Goal: Task Accomplishment & Management: Use online tool/utility

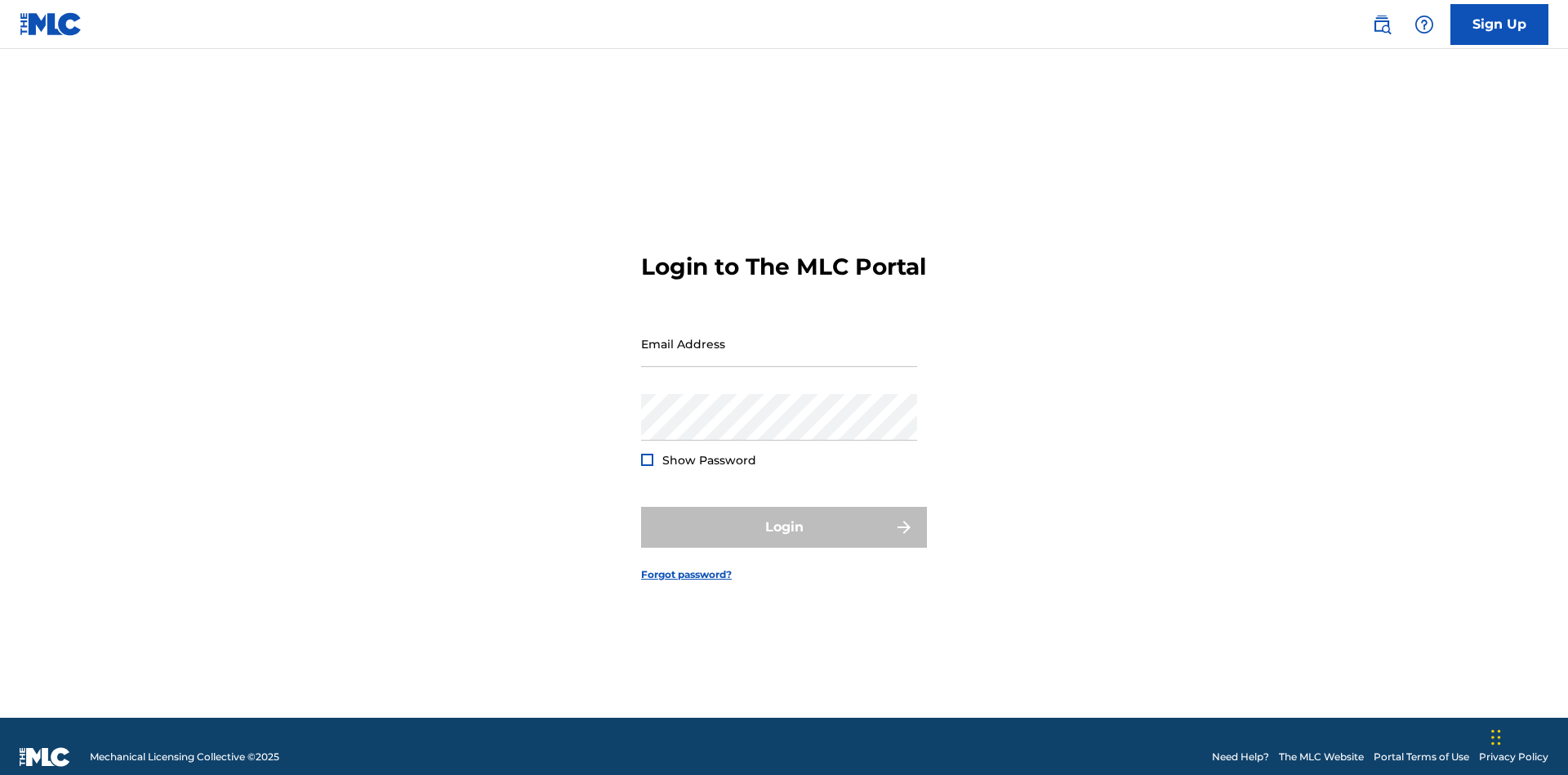
scroll to position [21, 0]
click at [780, 336] on input "Email Address" at bounding box center [779, 343] width 276 height 46
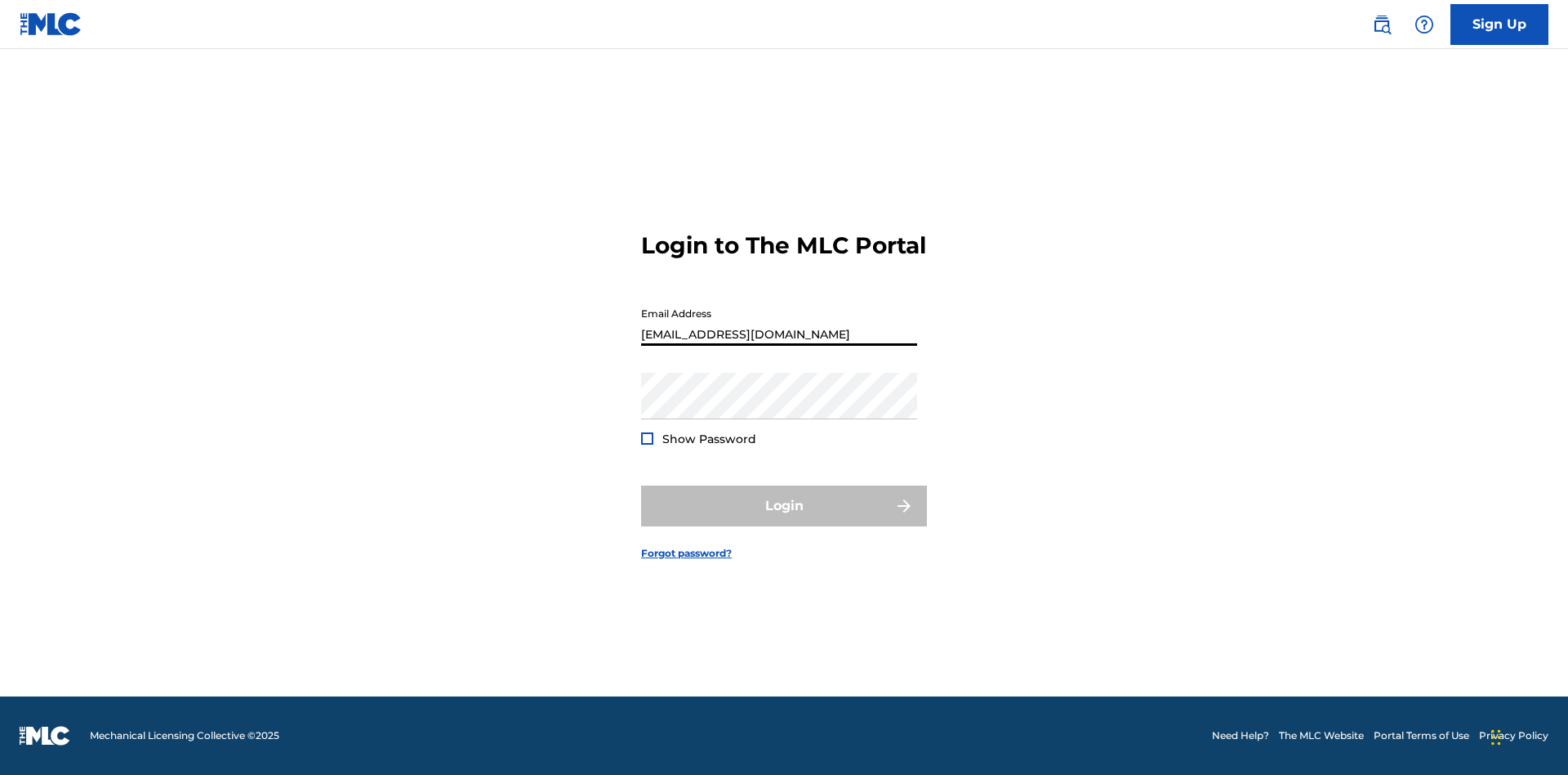
type input "Duke.McTesterson@gmail.com"
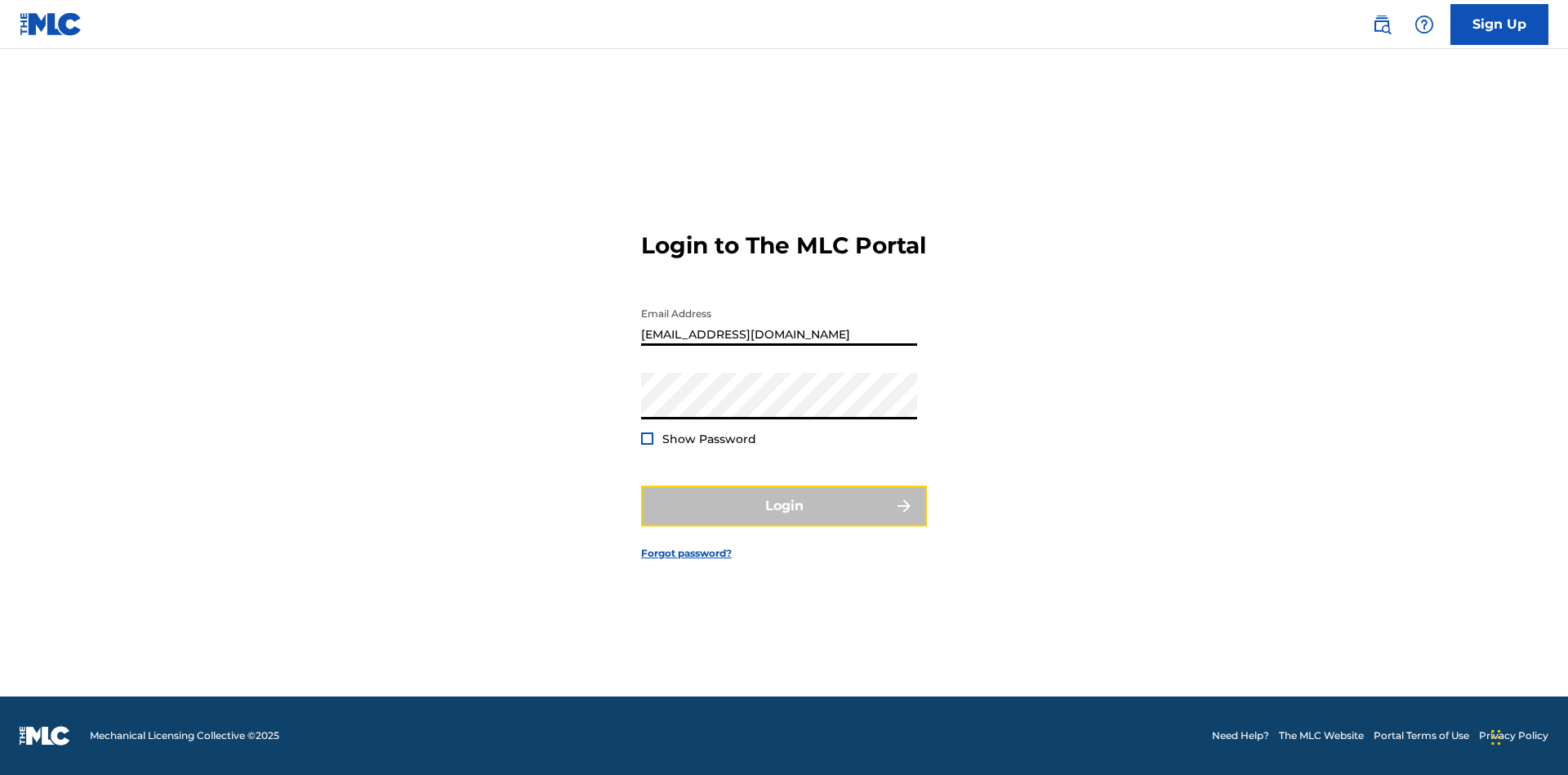
click at [784, 520] on button "Login" at bounding box center [784, 505] width 286 height 41
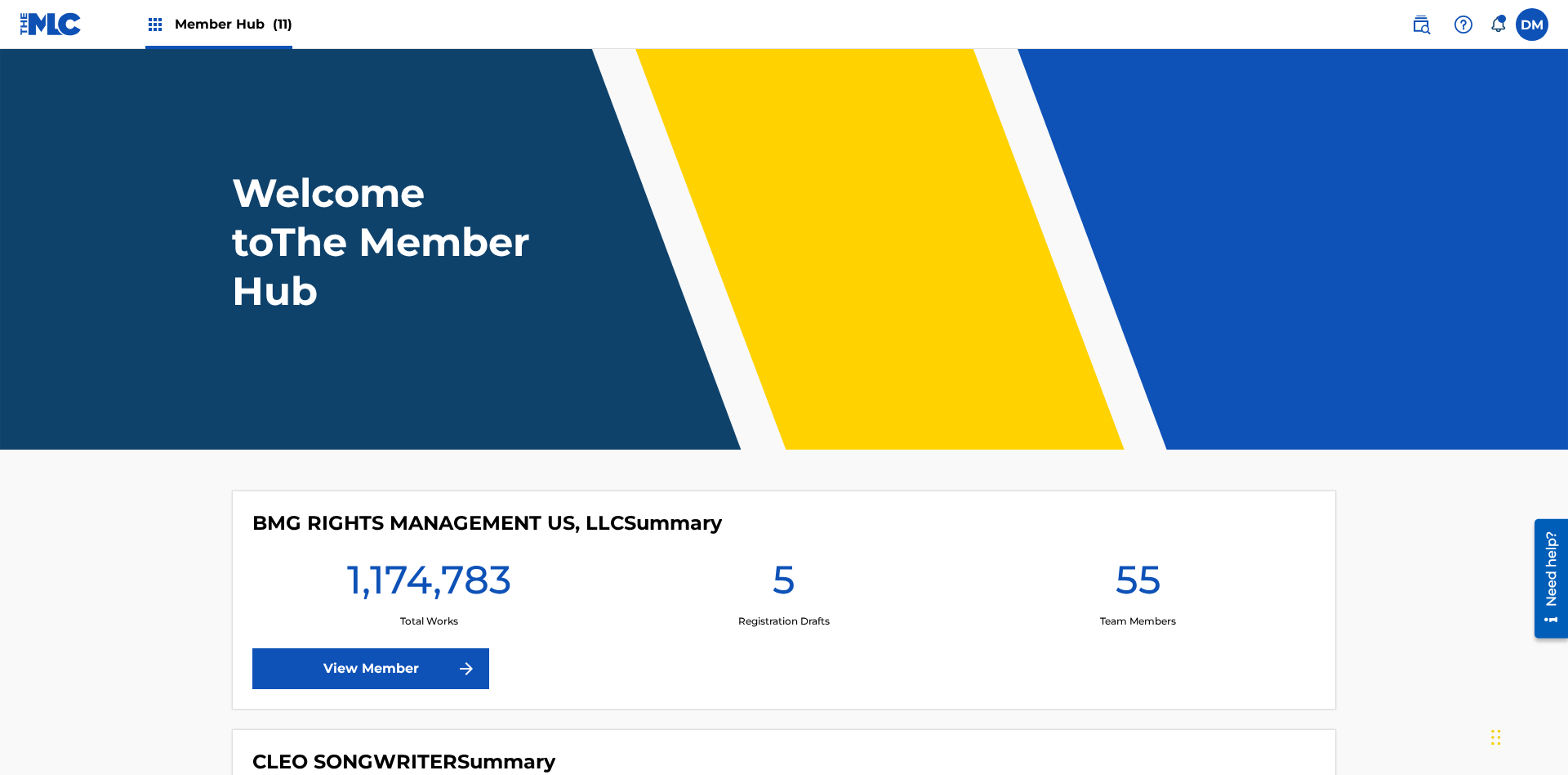
click at [233, 24] on span "Member Hub (11)" at bounding box center [233, 24] width 118 height 19
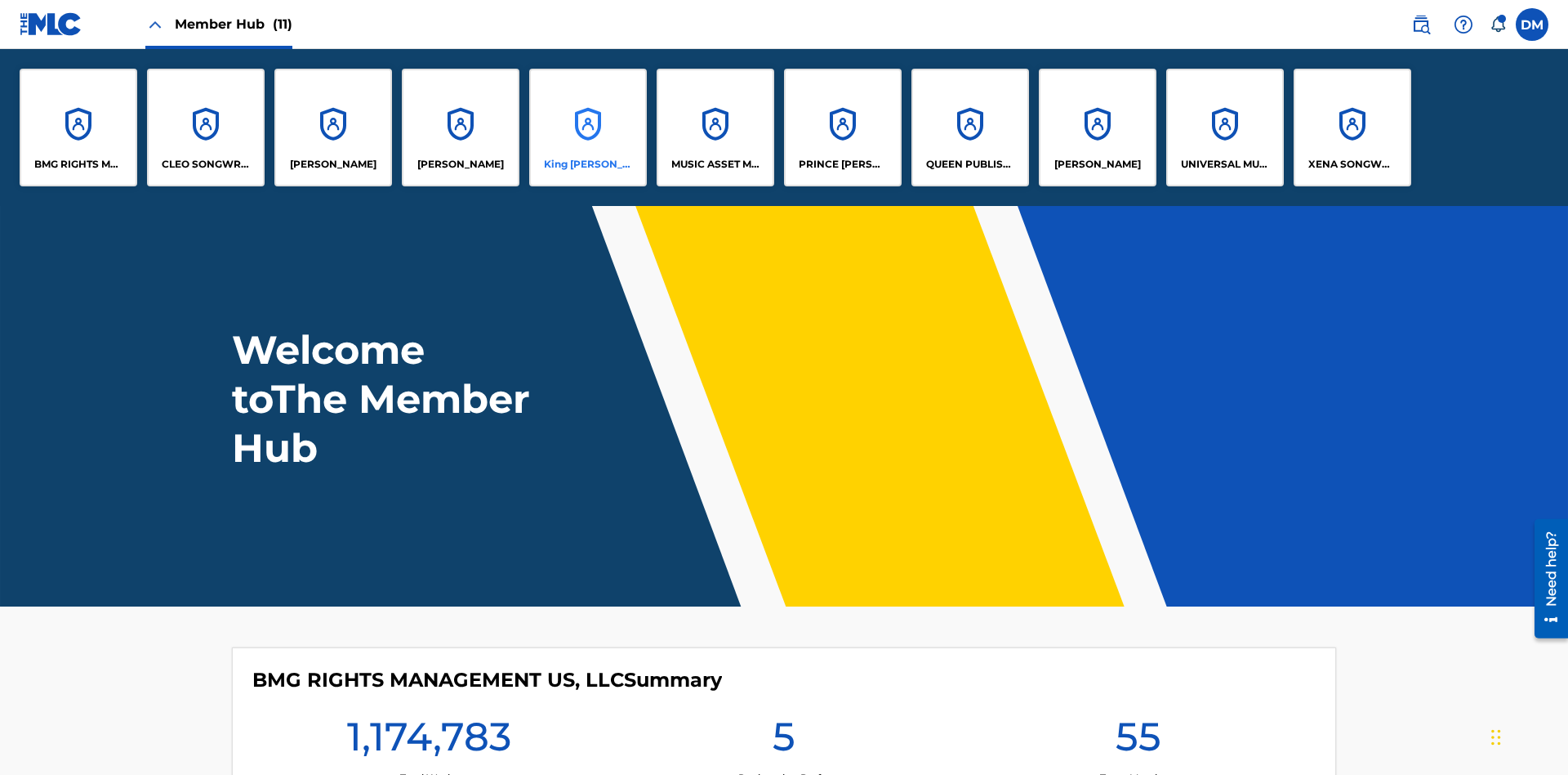
click at [587, 164] on p "King McTesterson" at bounding box center [589, 164] width 89 height 15
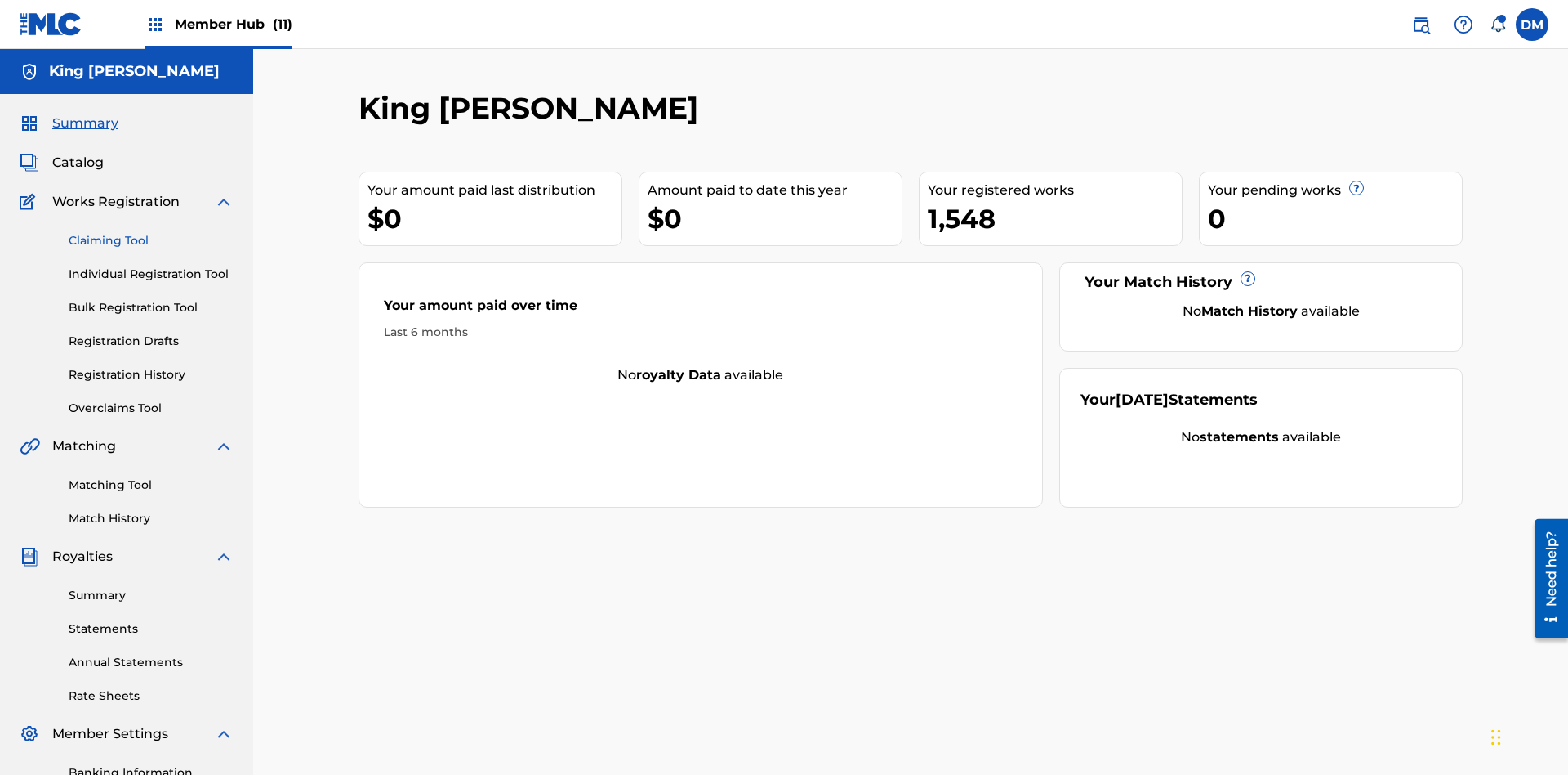
click at [151, 232] on link "Claiming Tool" at bounding box center [150, 240] width 165 height 17
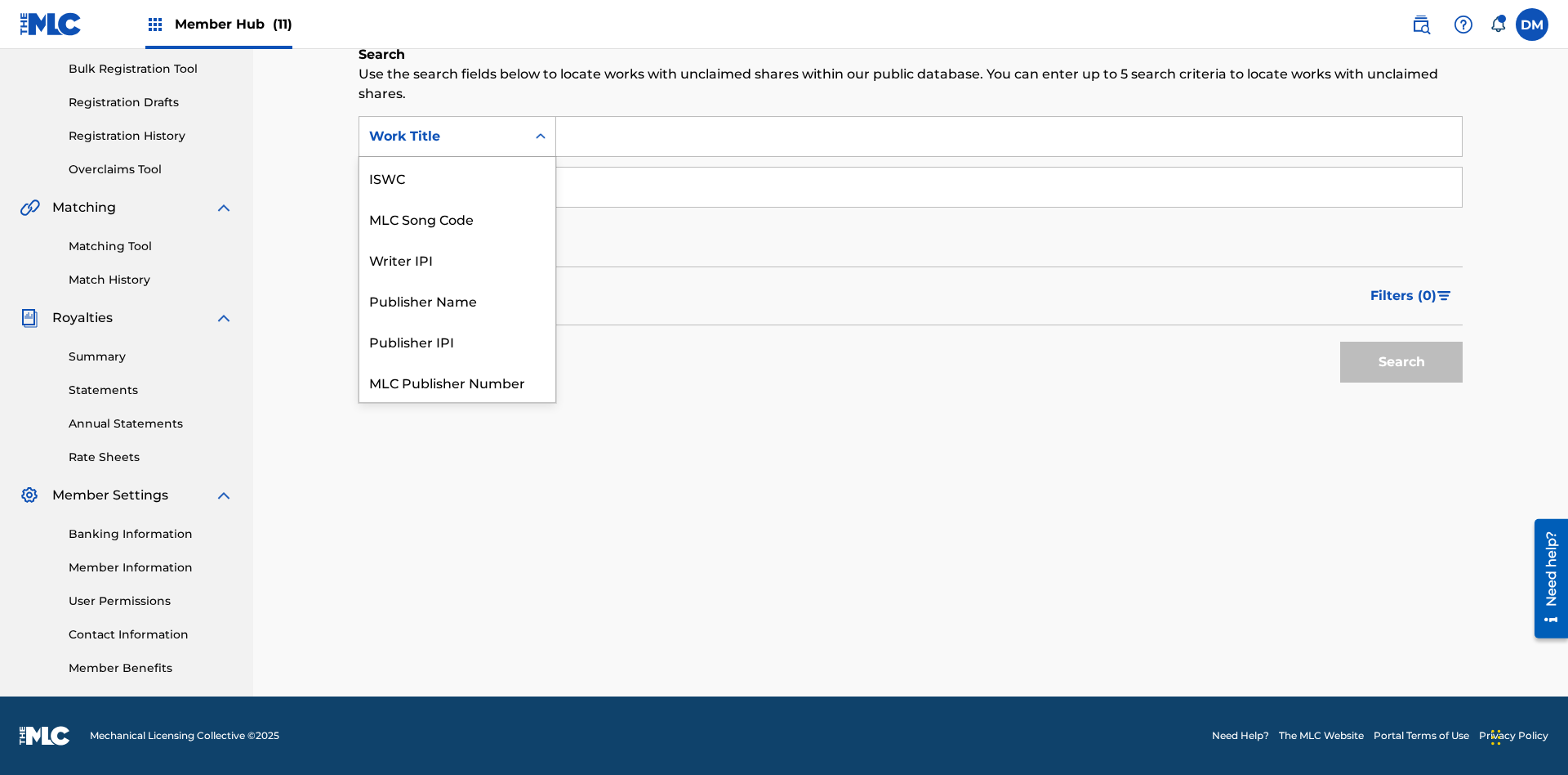
scroll to position [41, 0]
click at [457, 157] on div "ISWC" at bounding box center [457, 135] width 196 height 41
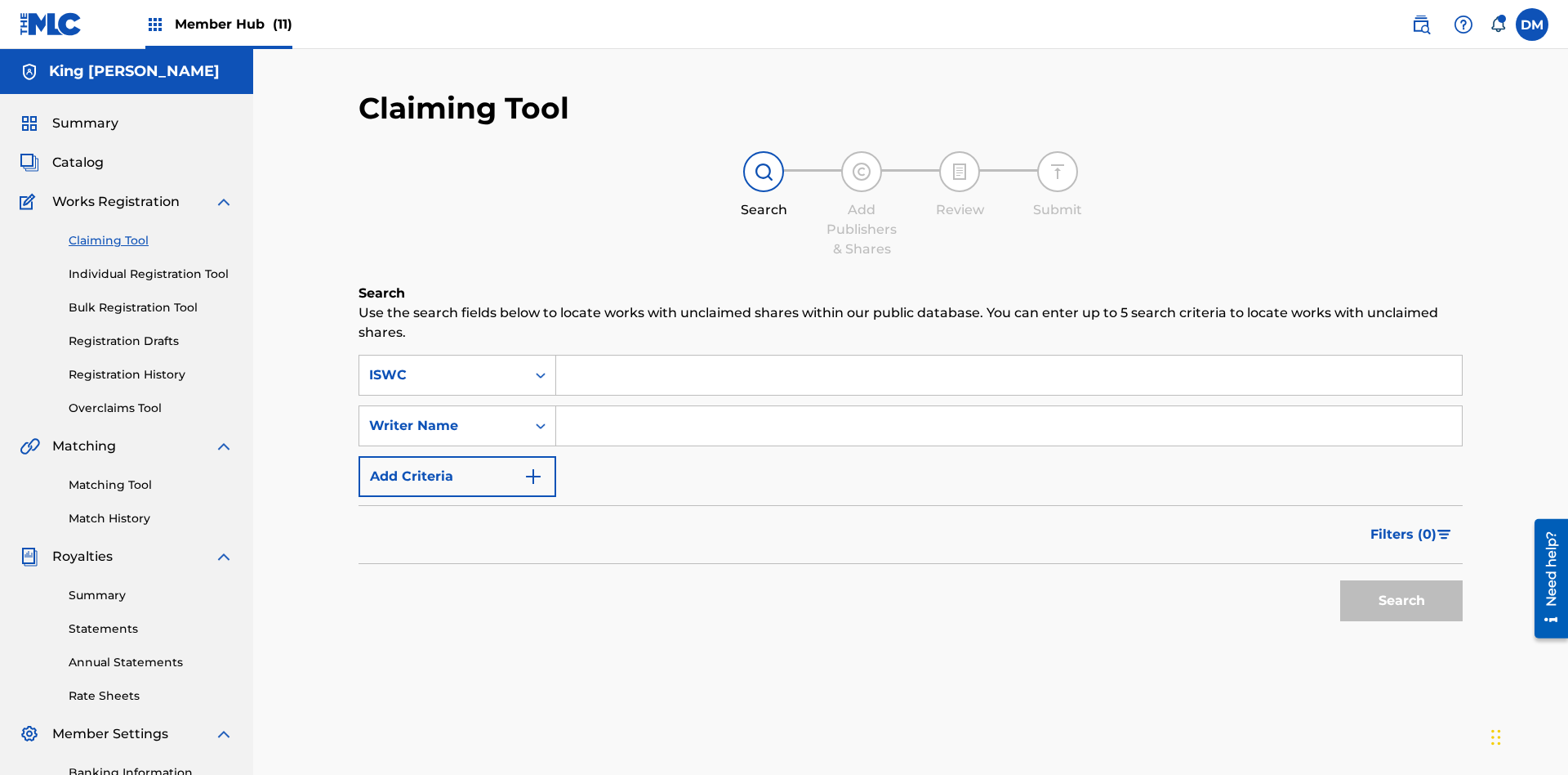
click at [1009, 356] on input "Search Form" at bounding box center [1009, 376] width 906 height 40
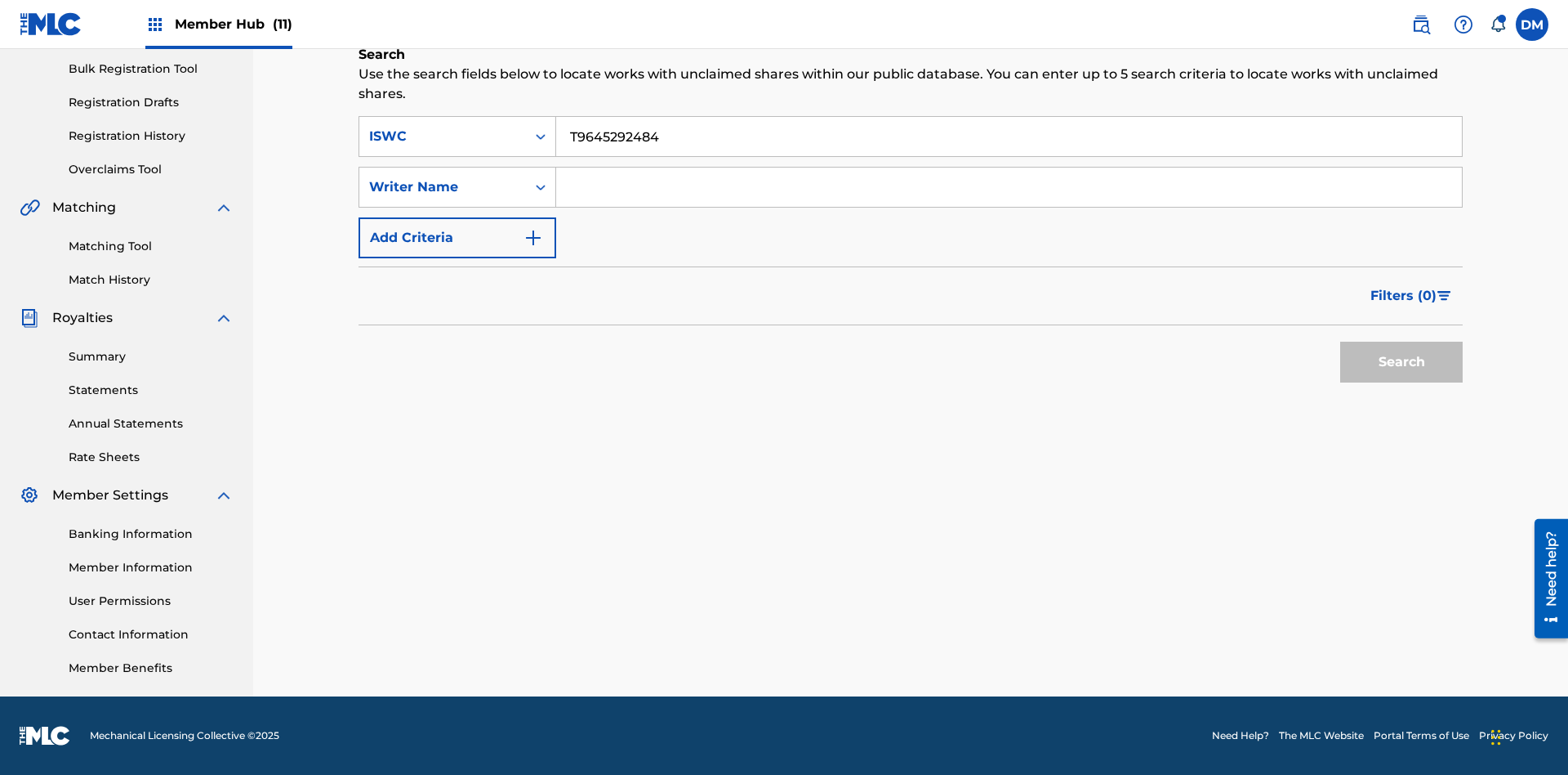
type input "T9645292484"
click at [1401, 362] on button "Search" at bounding box center [1401, 362] width 123 height 41
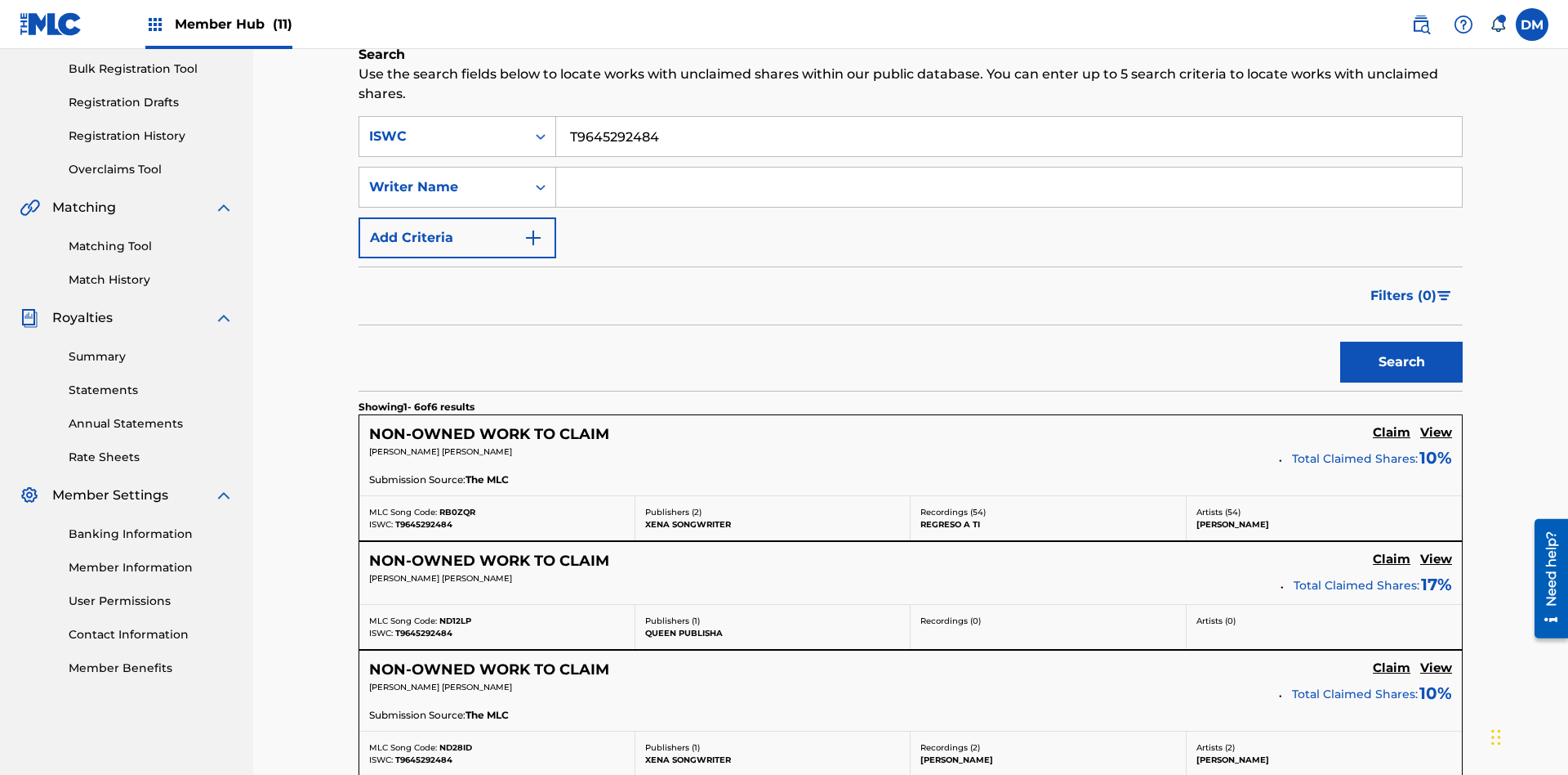
click at [1009, 118] on input "T9645292484" at bounding box center [1009, 136] width 906 height 40
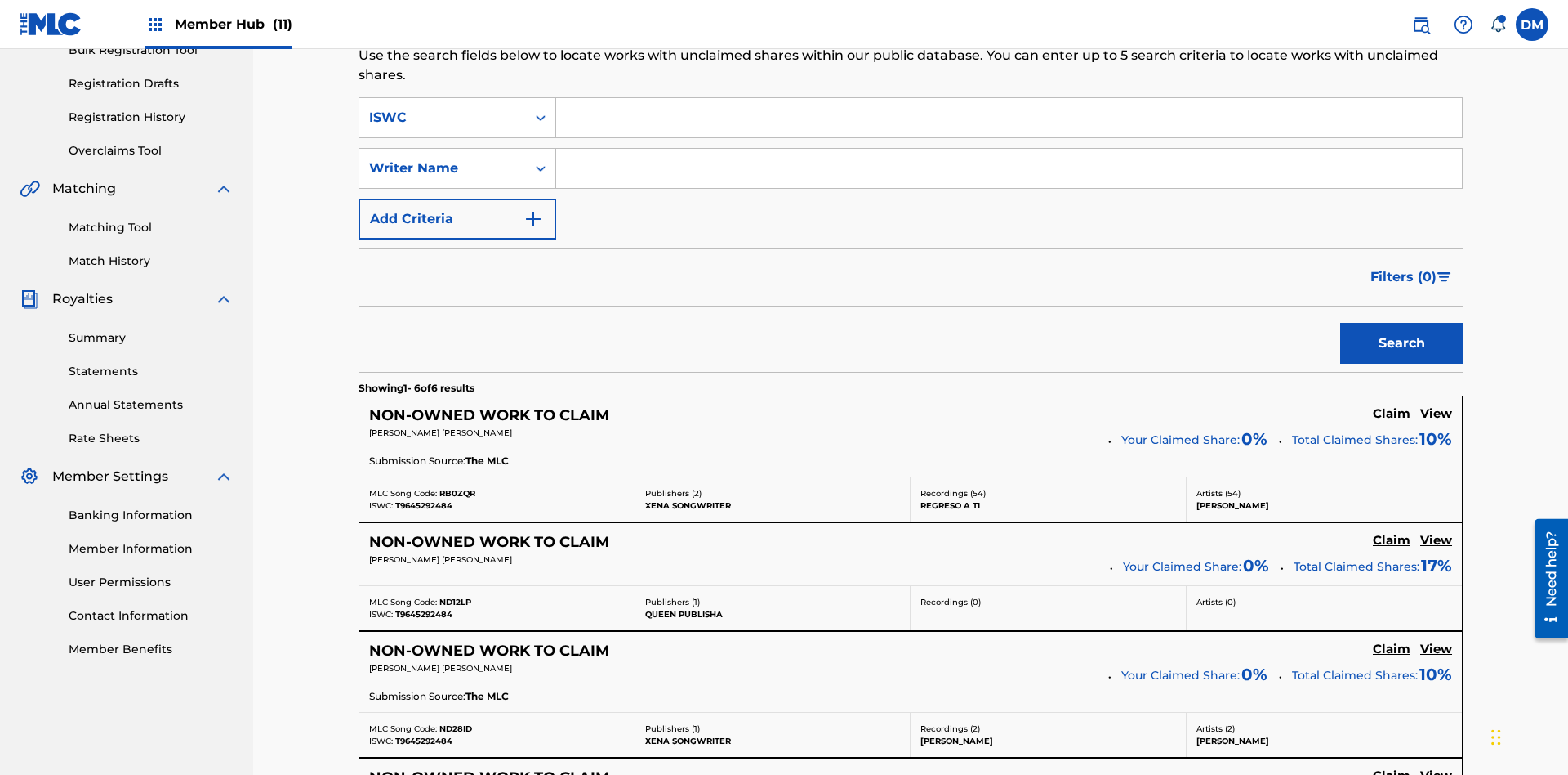
click at [1009, 148] on input "Search Form" at bounding box center [1009, 168] width 906 height 40
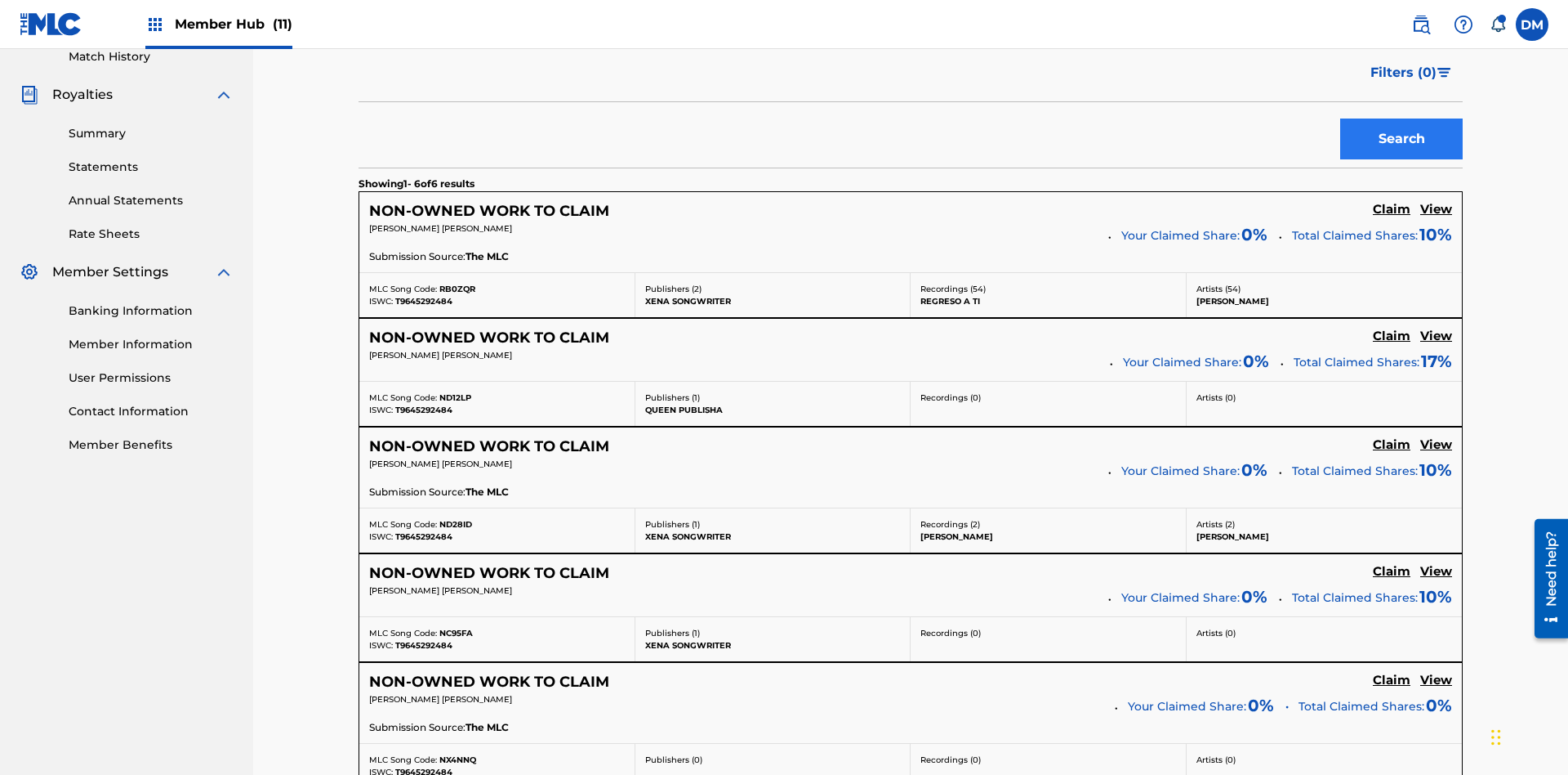
type input "TOM ZACHARY SEBASTIAN POHJOLA"
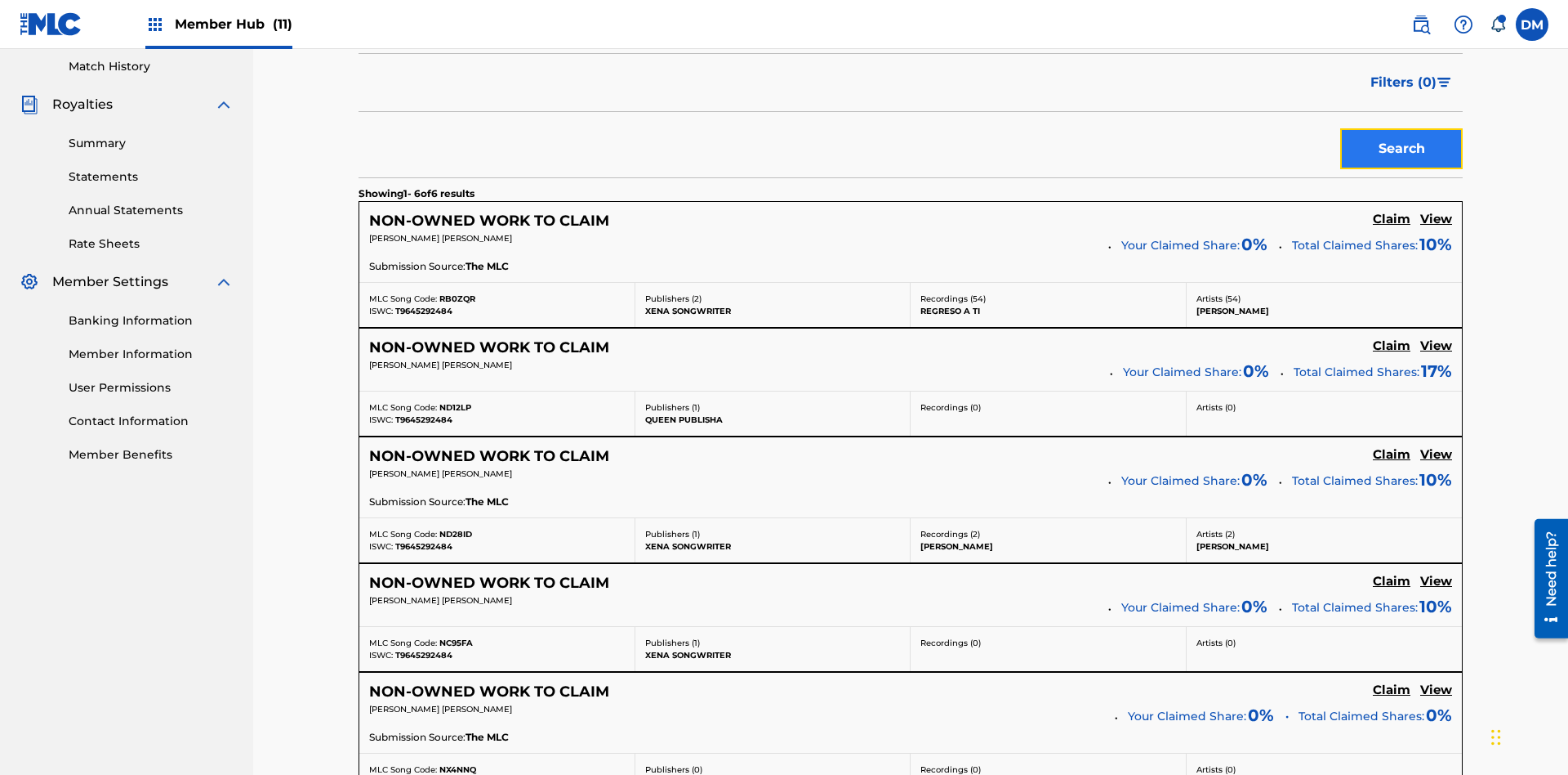
click at [1401, 129] on button "Search" at bounding box center [1401, 148] width 123 height 41
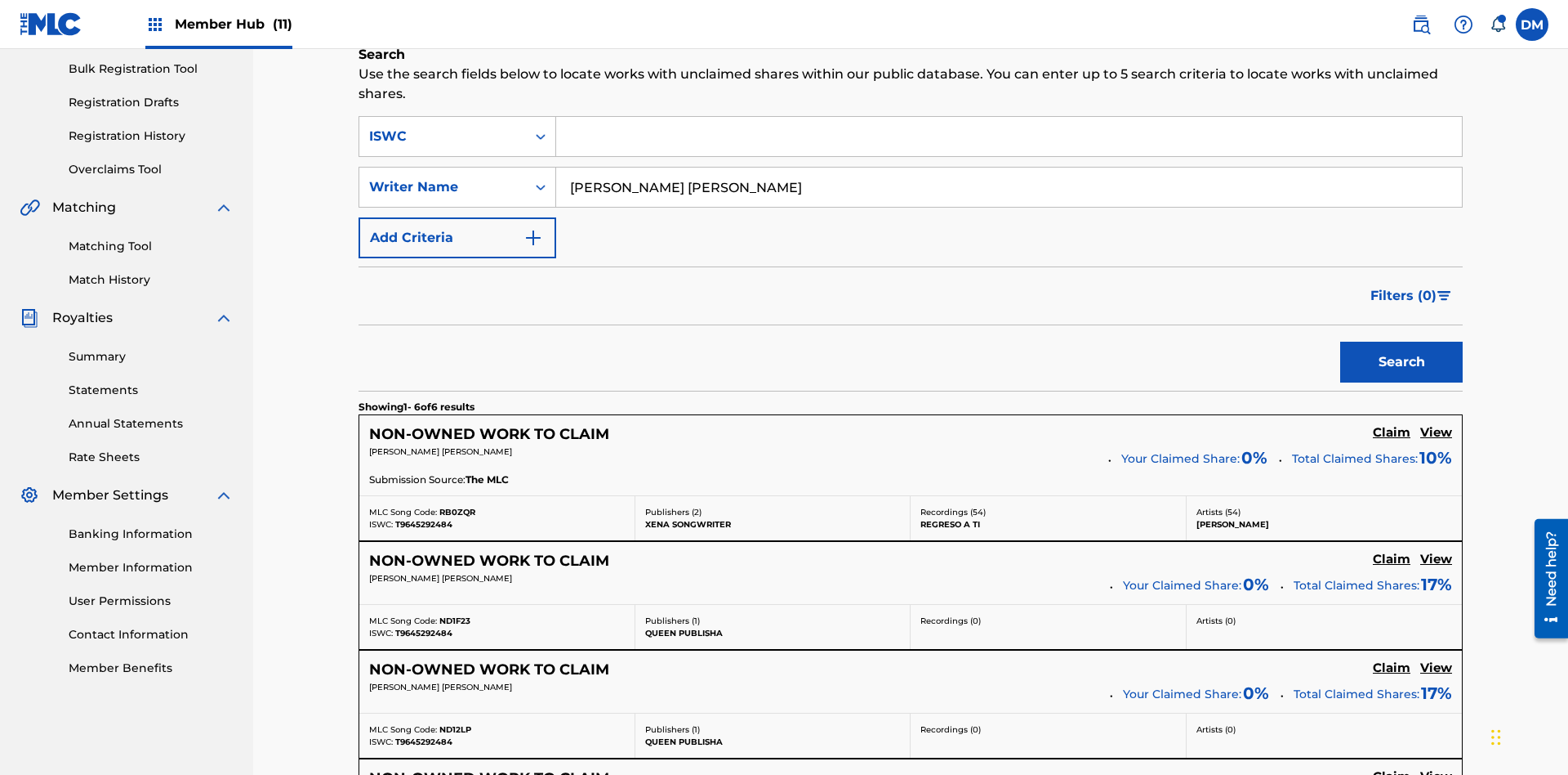
click at [1009, 167] on input "TOM ZACHARY SEBASTIAN POHJOLA" at bounding box center [1009, 187] width 906 height 40
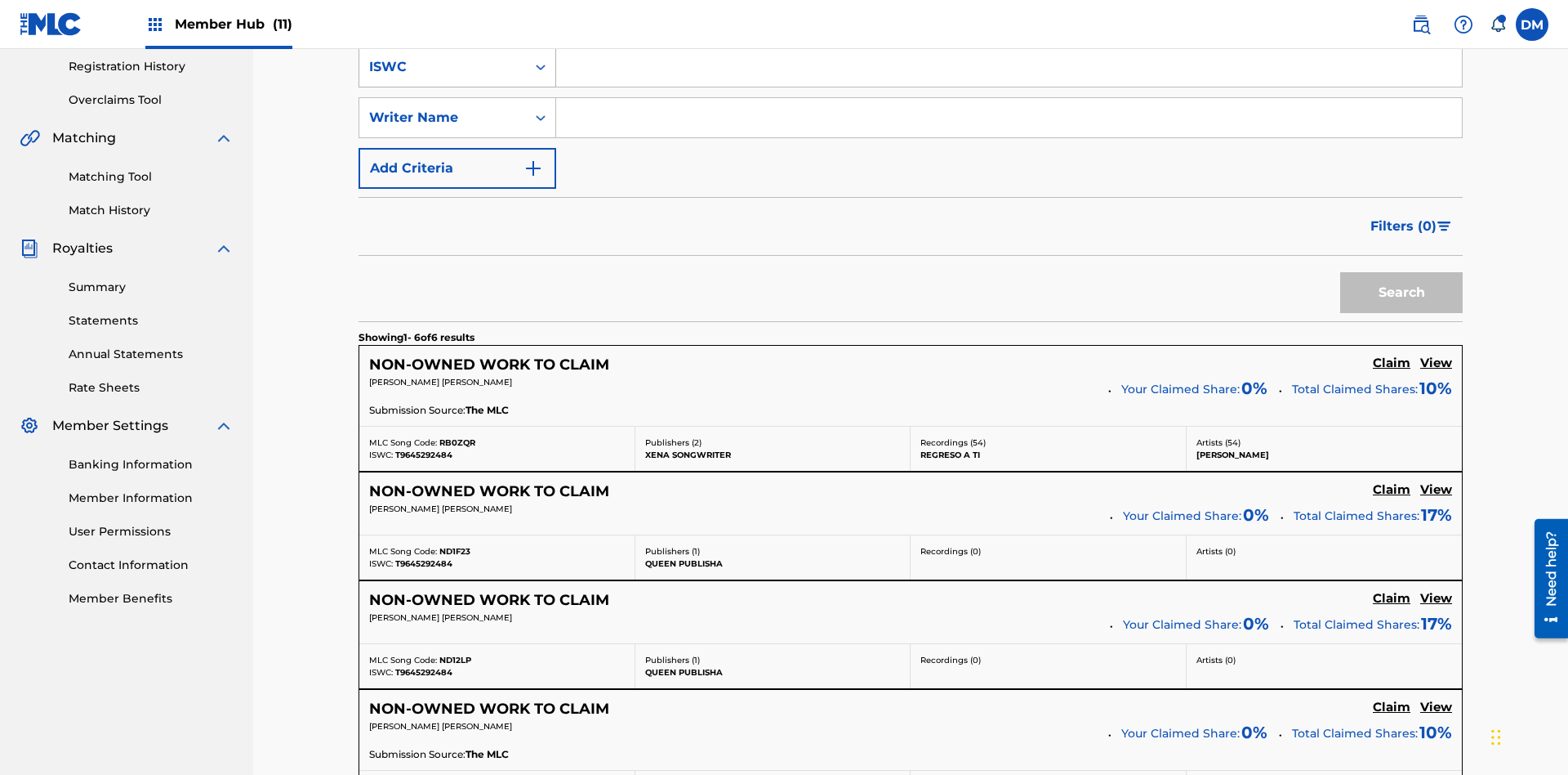
click at [443, 77] on div "ISWC" at bounding box center [443, 67] width 147 height 20
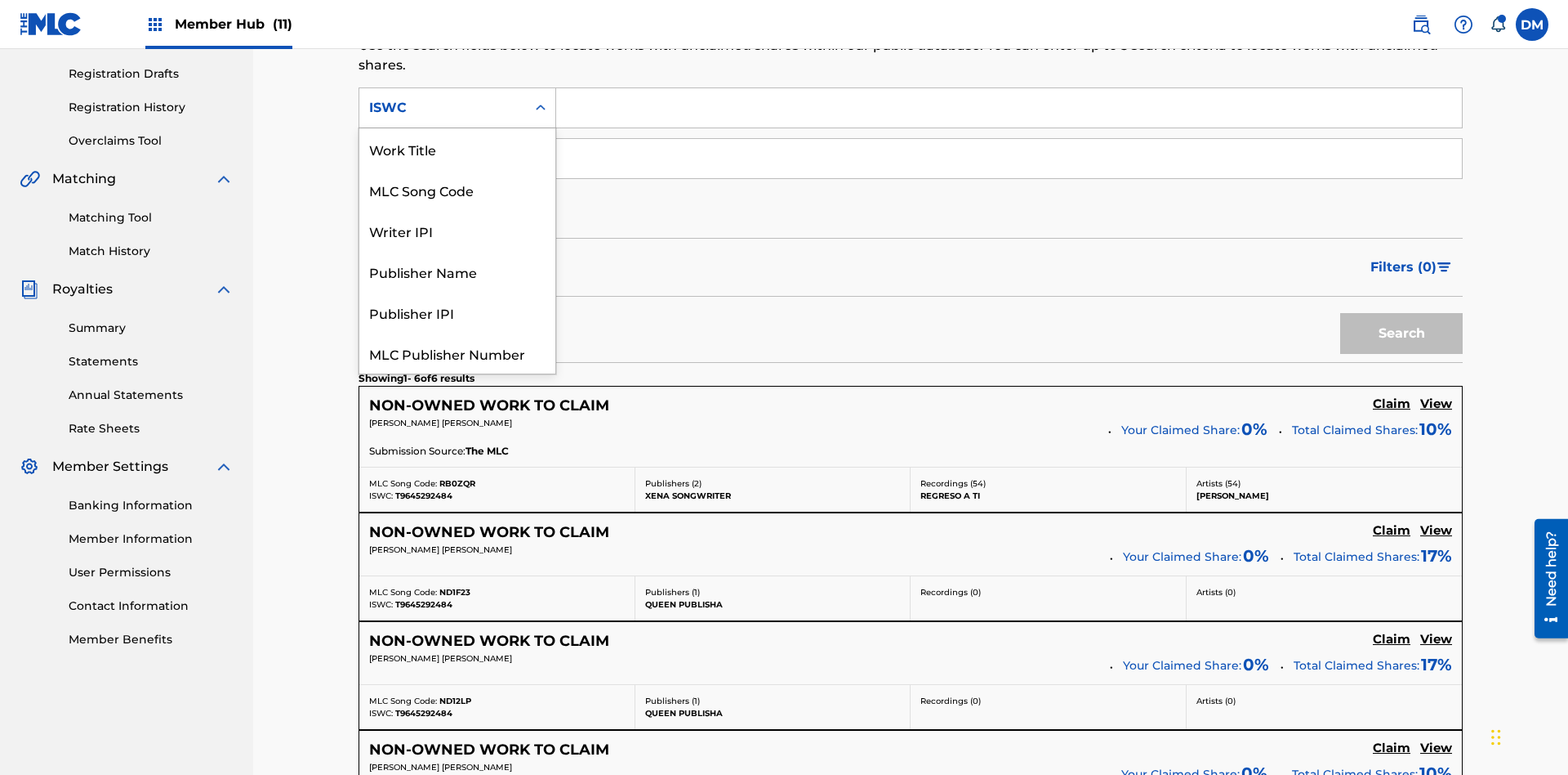
scroll to position [41, 0]
click at [457, 129] on div "Work Title" at bounding box center [457, 107] width 196 height 41
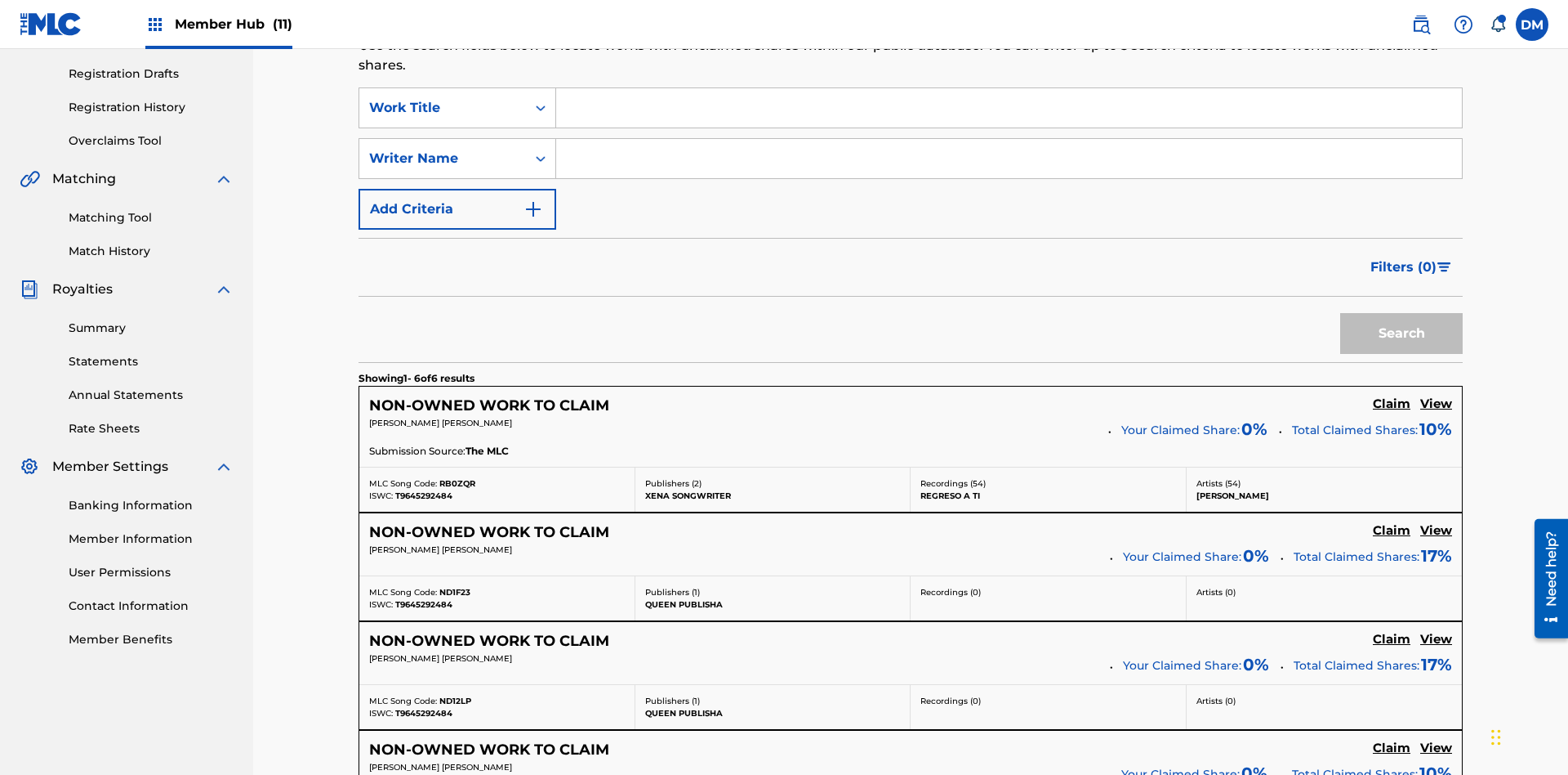
scroll to position [0, 0]
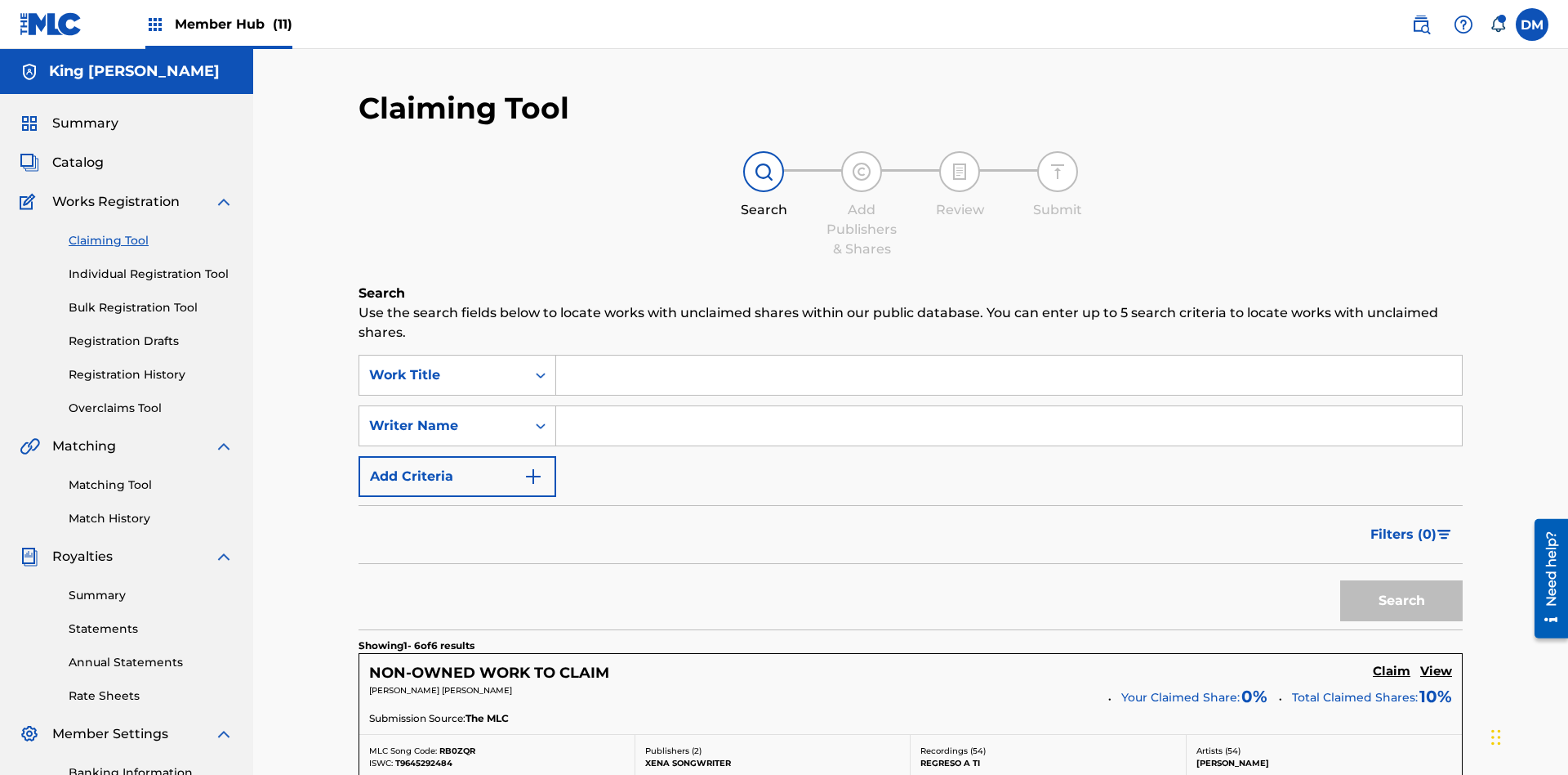
click at [1009, 356] on input "Search Form" at bounding box center [1009, 376] width 906 height 40
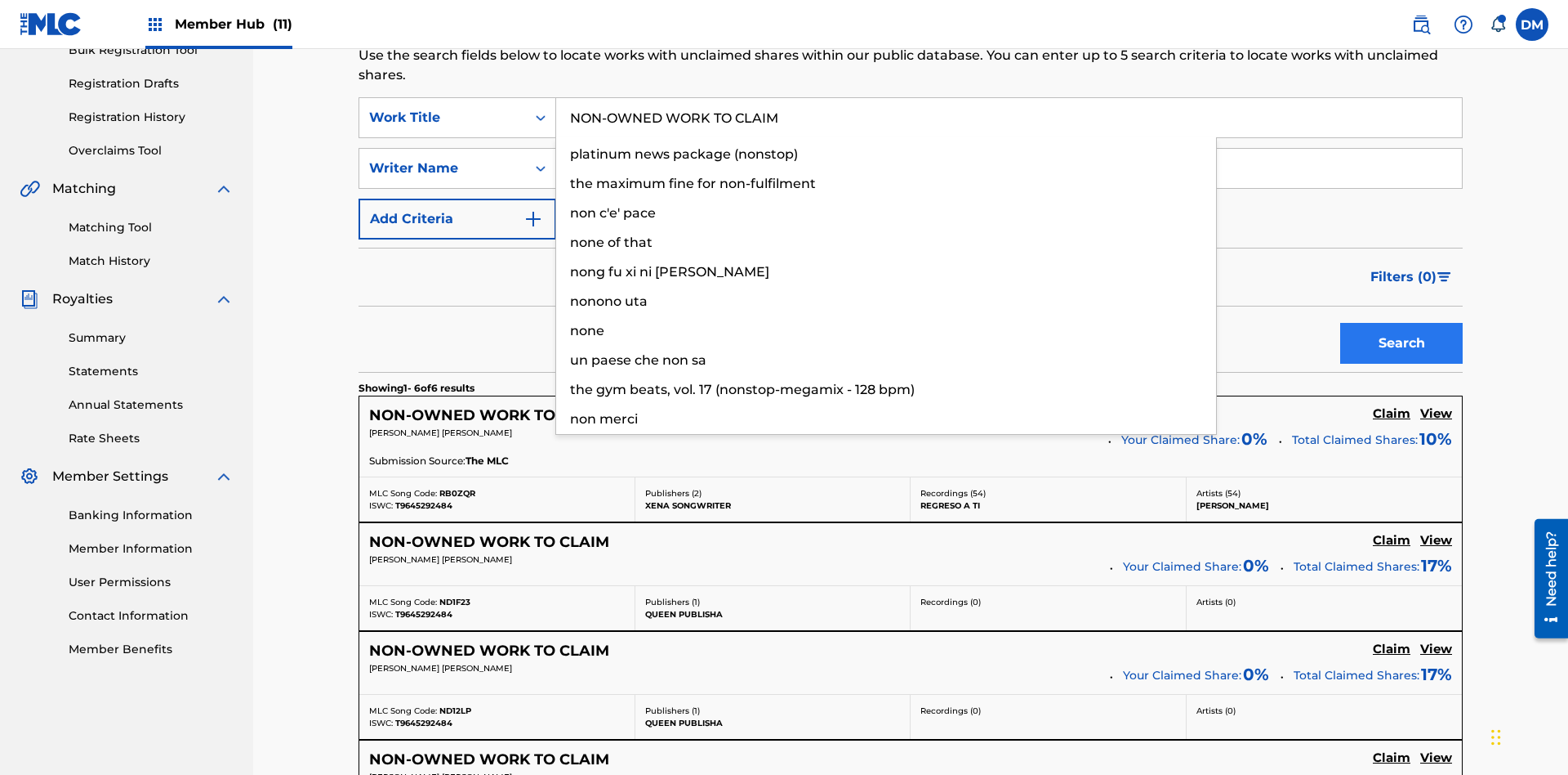
type input "NON-OWNED WORK TO CLAIM"
click at [1401, 323] on button "Search" at bounding box center [1401, 343] width 123 height 41
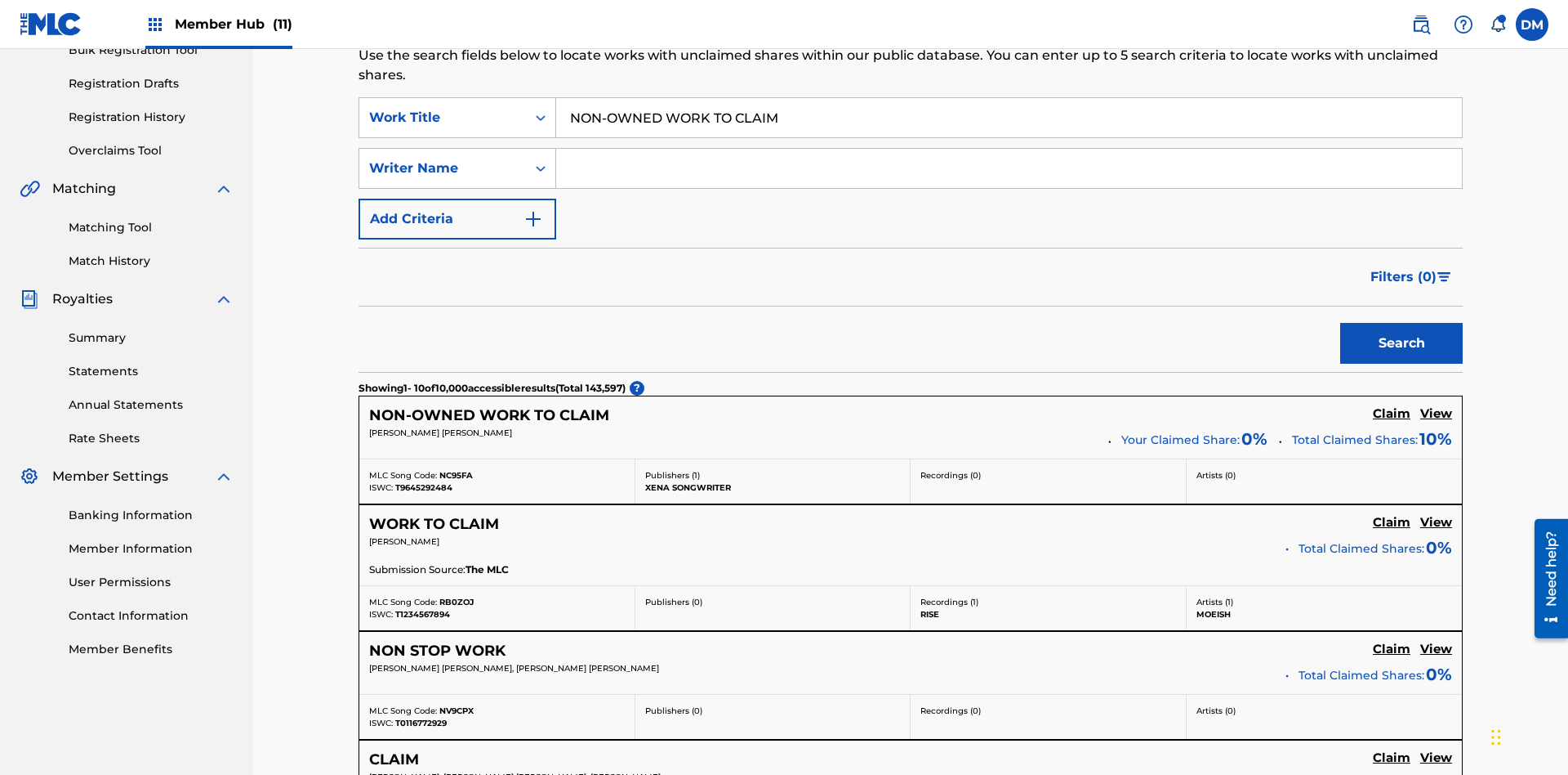
click at [1009, 118] on input "NON-OWNED WORK TO CLAIM" at bounding box center [1009, 118] width 906 height 40
click at [443, 108] on div "Work Title" at bounding box center [443, 118] width 147 height 20
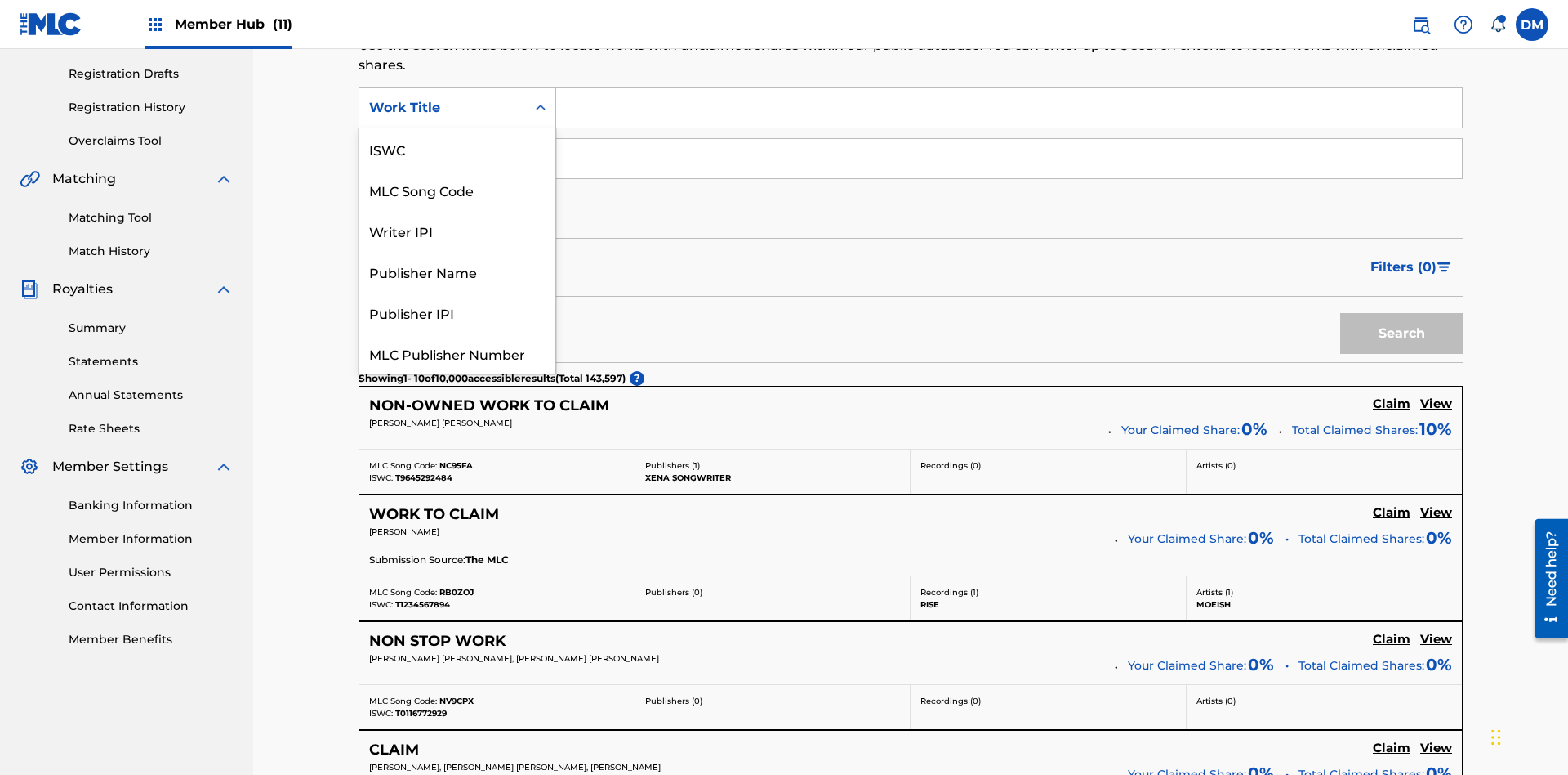
scroll to position [41, 0]
click at [457, 148] on div "MLC Song Code" at bounding box center [457, 148] width 196 height 41
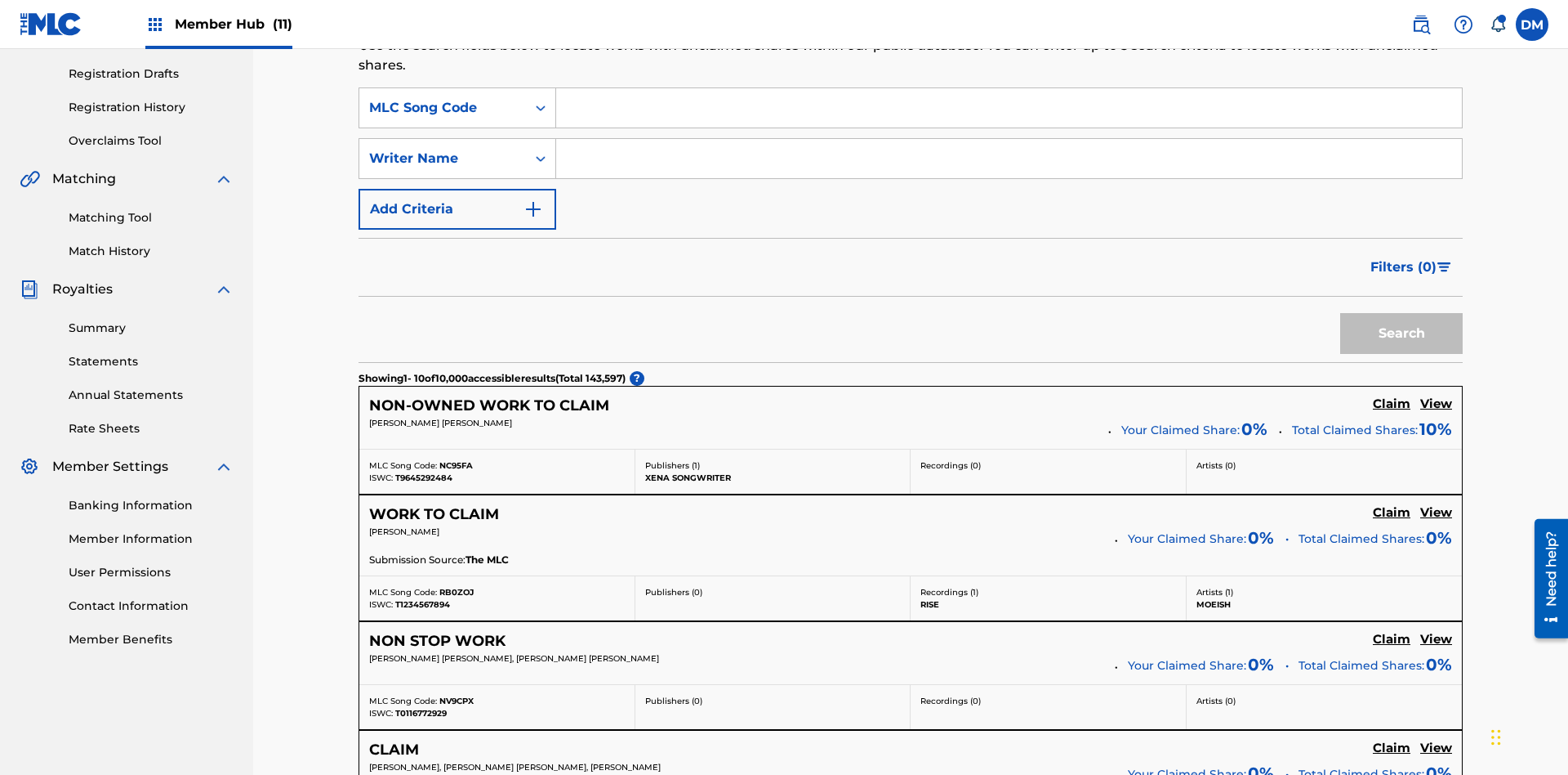
click at [1009, 118] on input "Search Form" at bounding box center [1009, 108] width 906 height 40
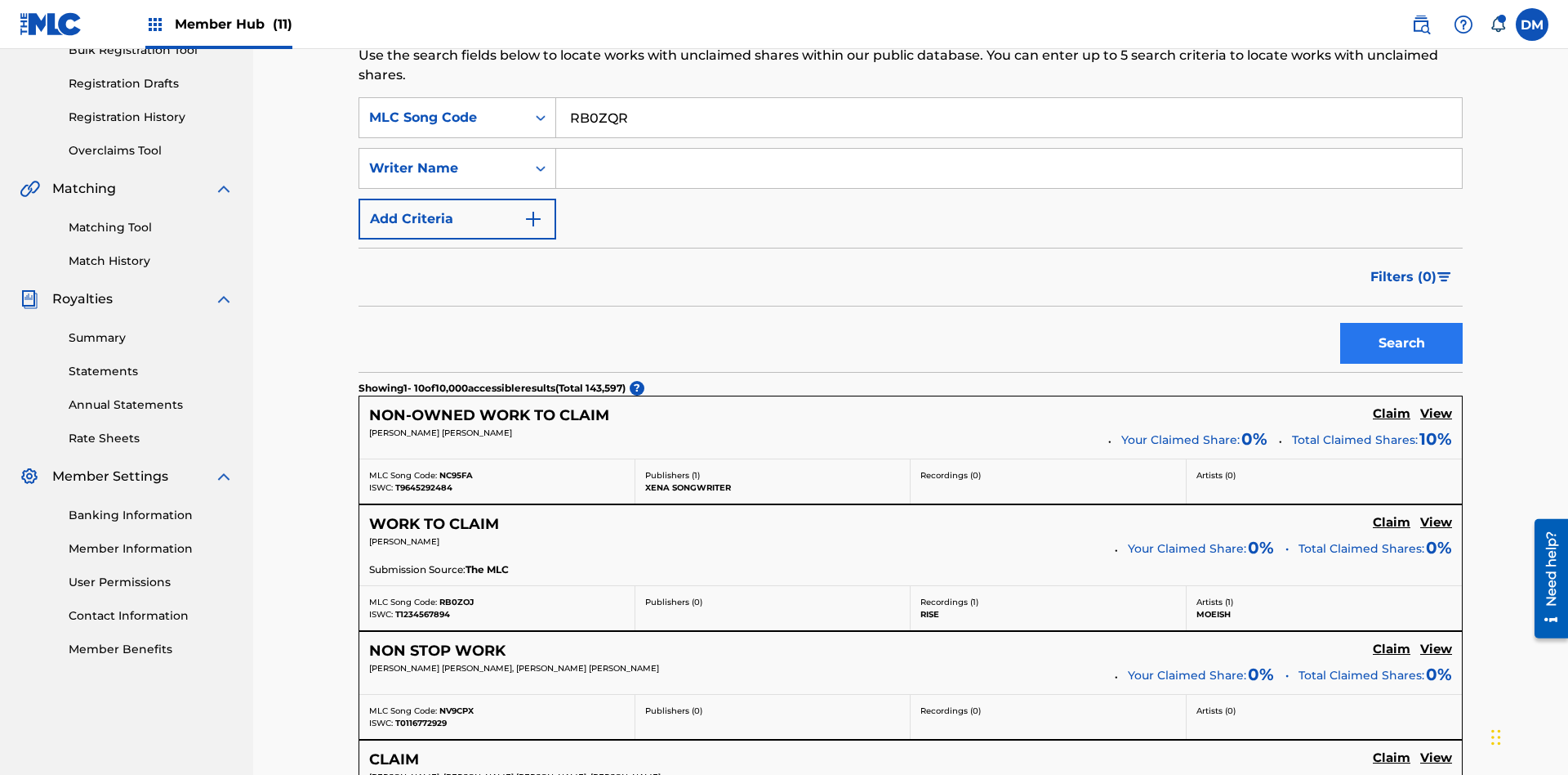
type input "RB0ZQR"
click at [1401, 323] on button "Search" at bounding box center [1401, 343] width 123 height 41
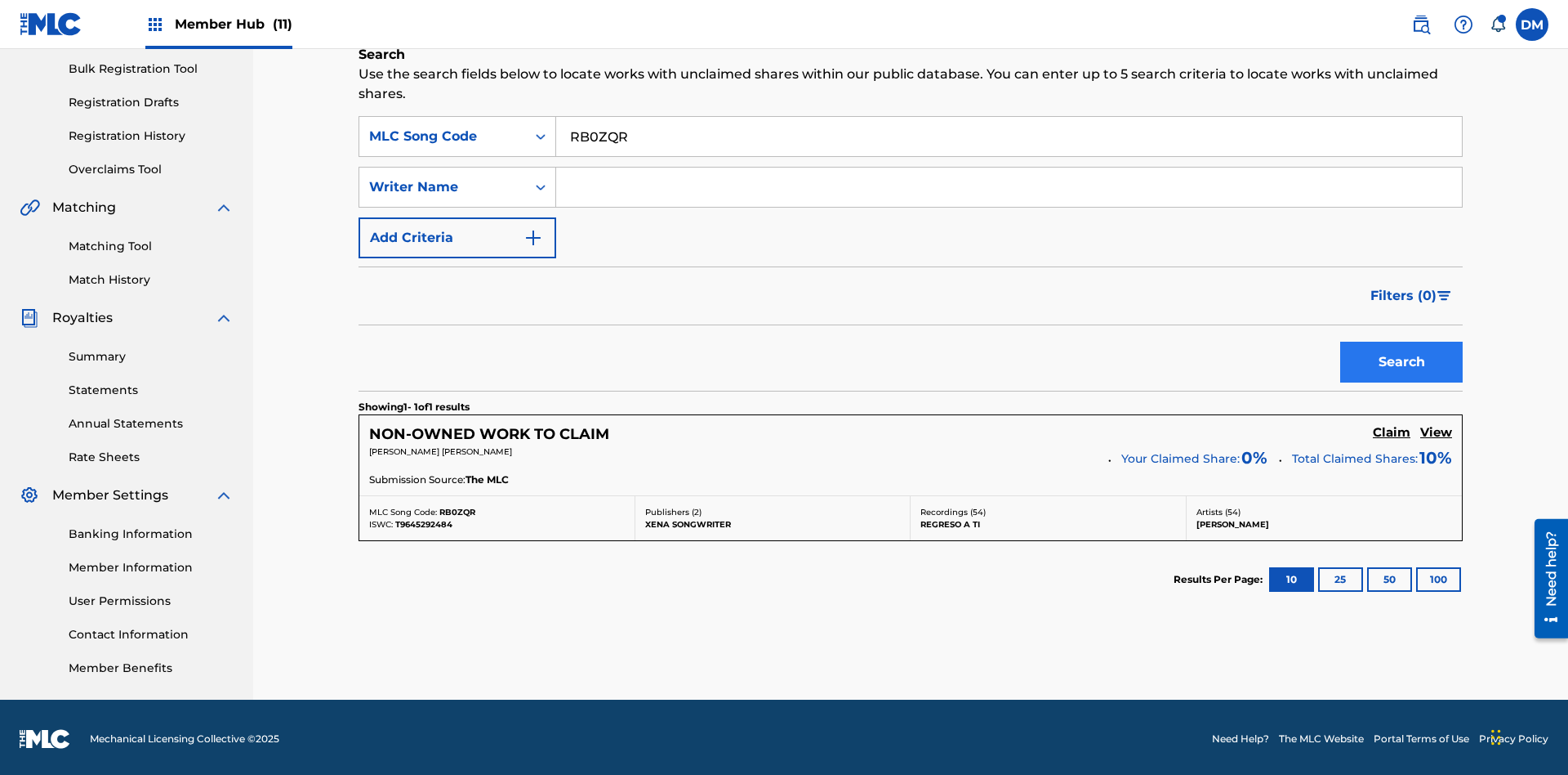
scroll to position [242, 0]
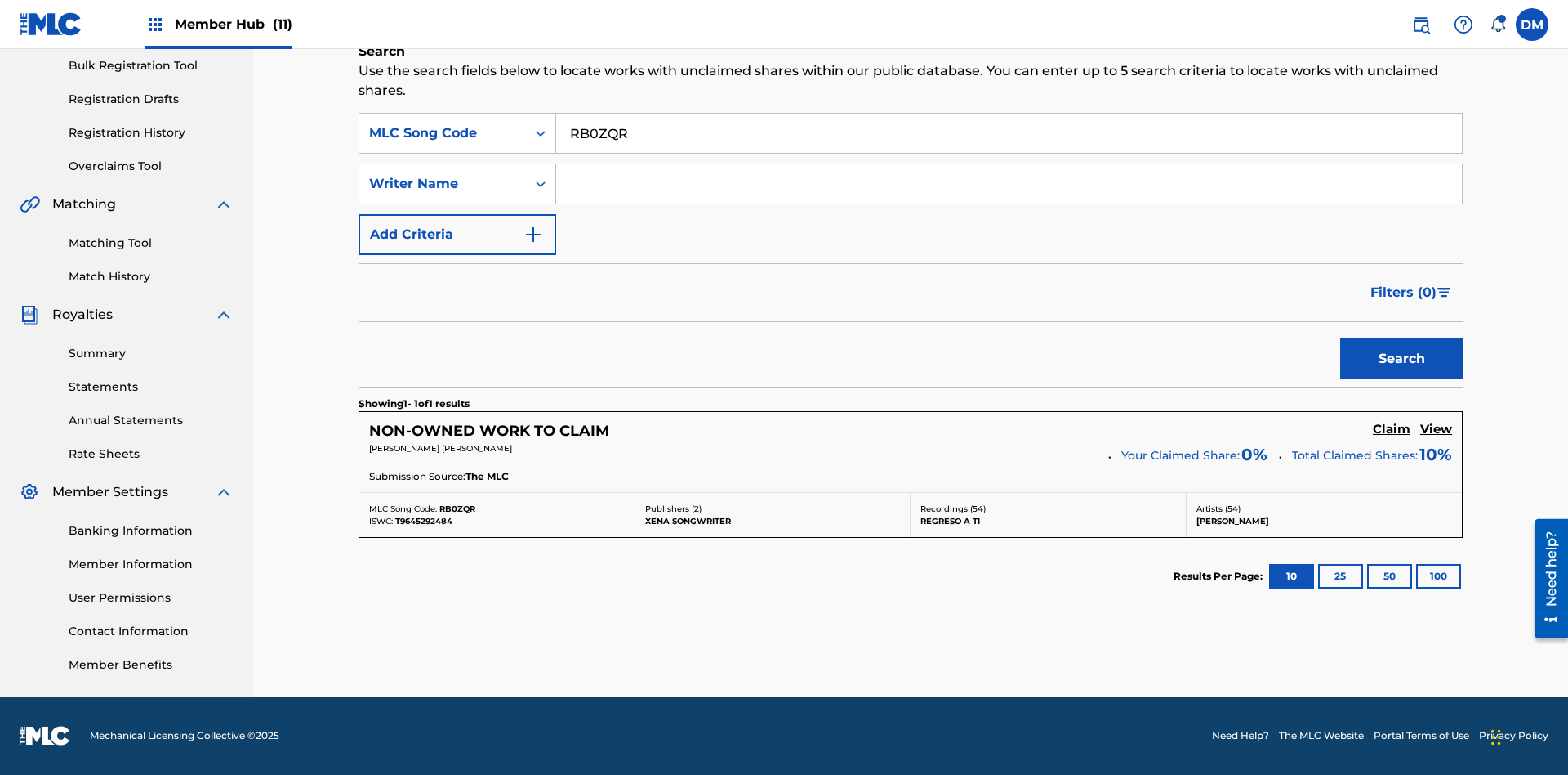
click at [1009, 133] on input "RB0ZQR" at bounding box center [1009, 133] width 906 height 40
click at [443, 133] on div "MLC Song Code" at bounding box center [443, 133] width 147 height 20
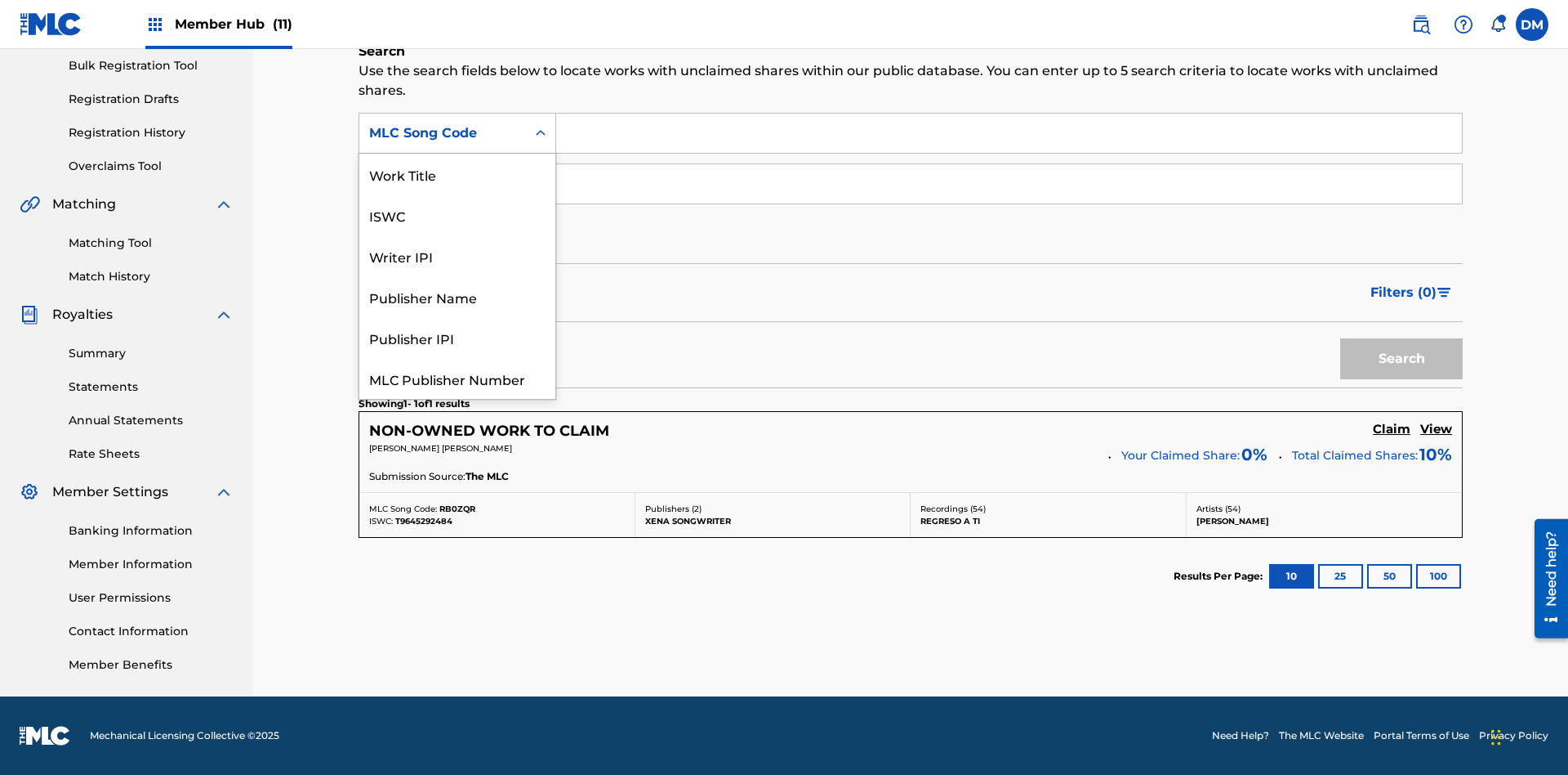
scroll to position [41, 0]
click at [457, 215] on div "Writer IPI" at bounding box center [457, 215] width 196 height 41
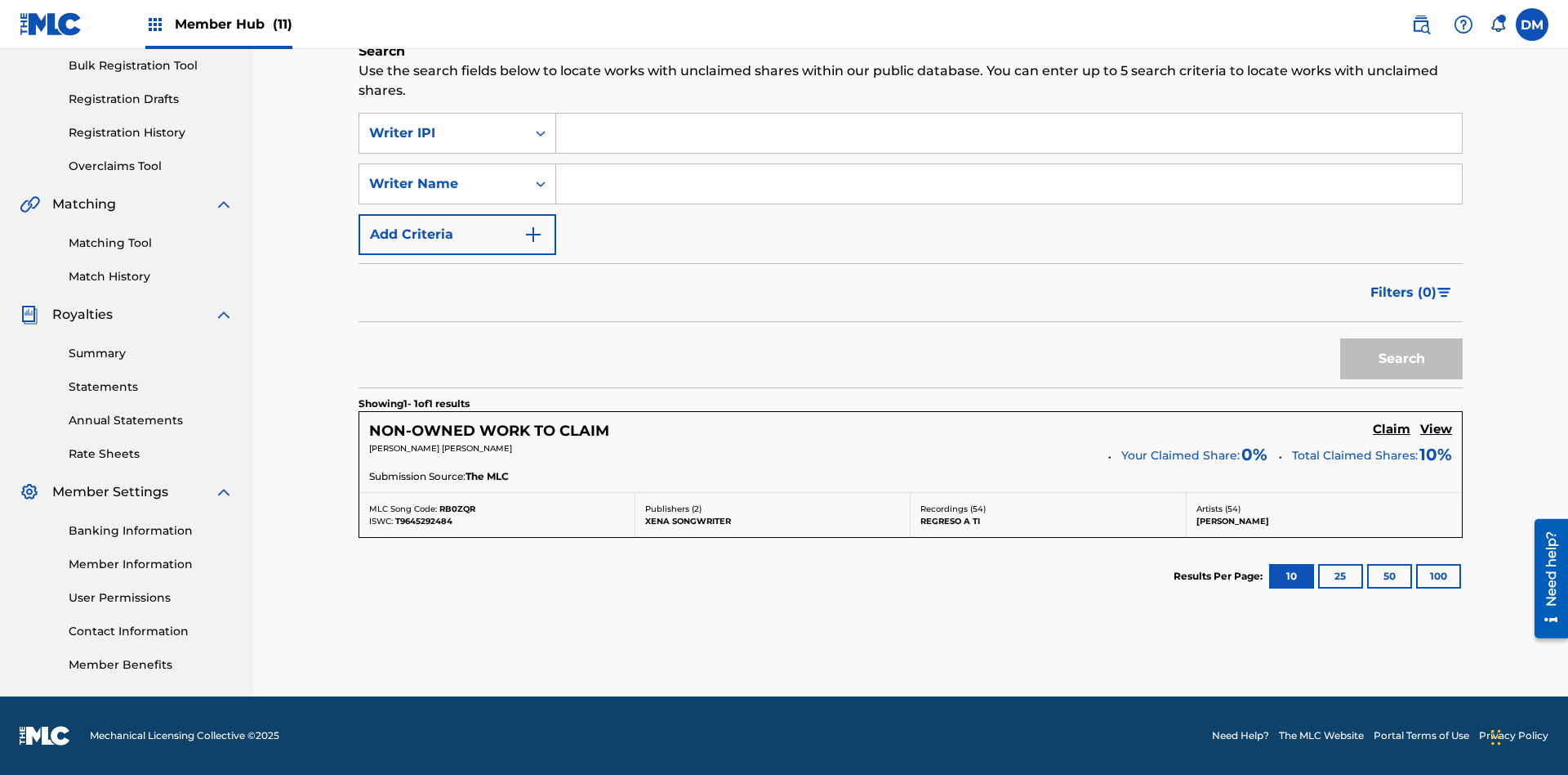
click at [1009, 133] on input "Search Form" at bounding box center [1009, 133] width 906 height 40
type input "00369275519"
click at [1401, 359] on button "Search" at bounding box center [1401, 358] width 123 height 41
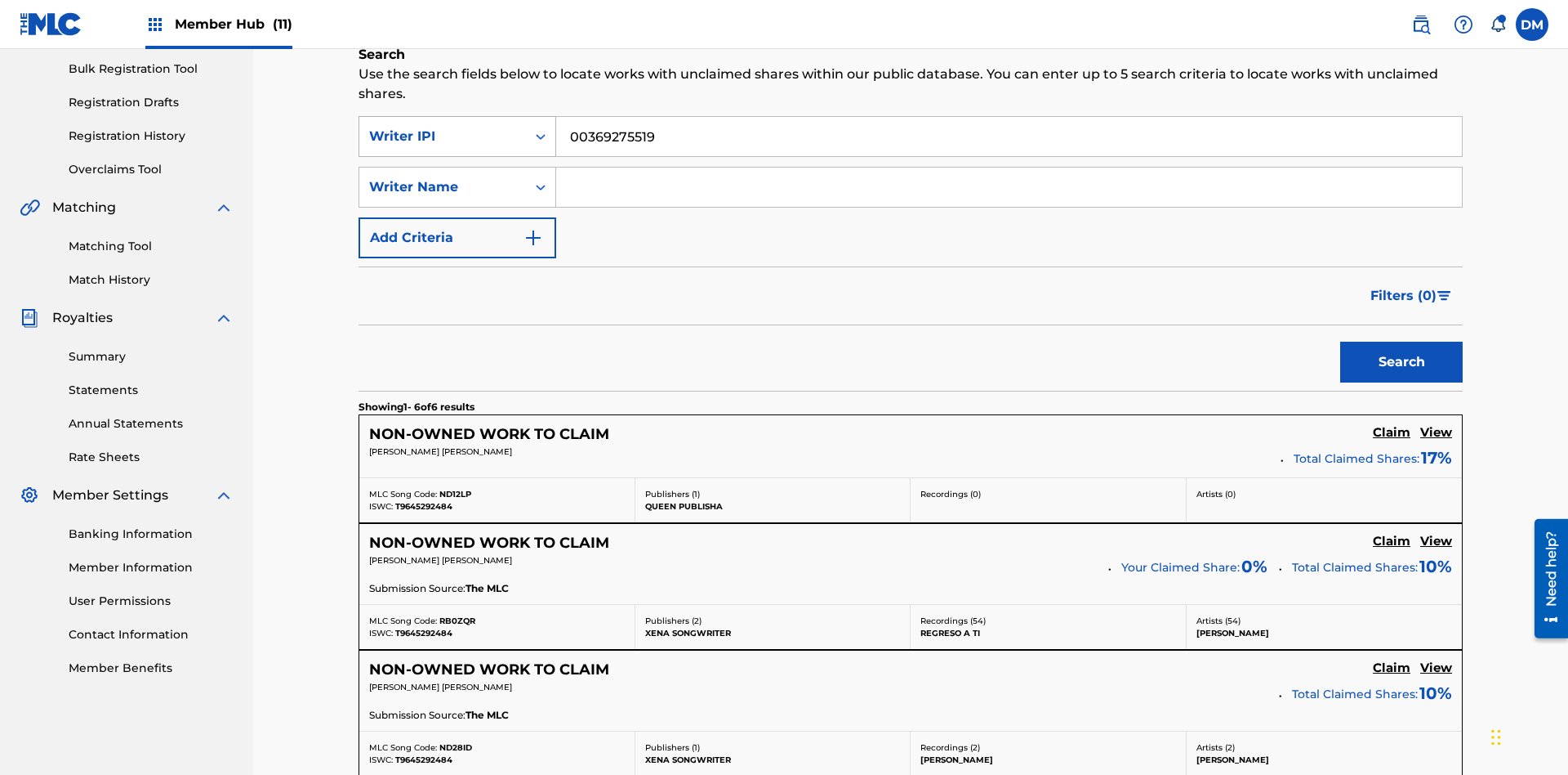
click at [1009, 118] on input "00369275519" at bounding box center [1009, 136] width 906 height 40
click at [443, 127] on div "Writer IPI" at bounding box center [443, 136] width 147 height 20
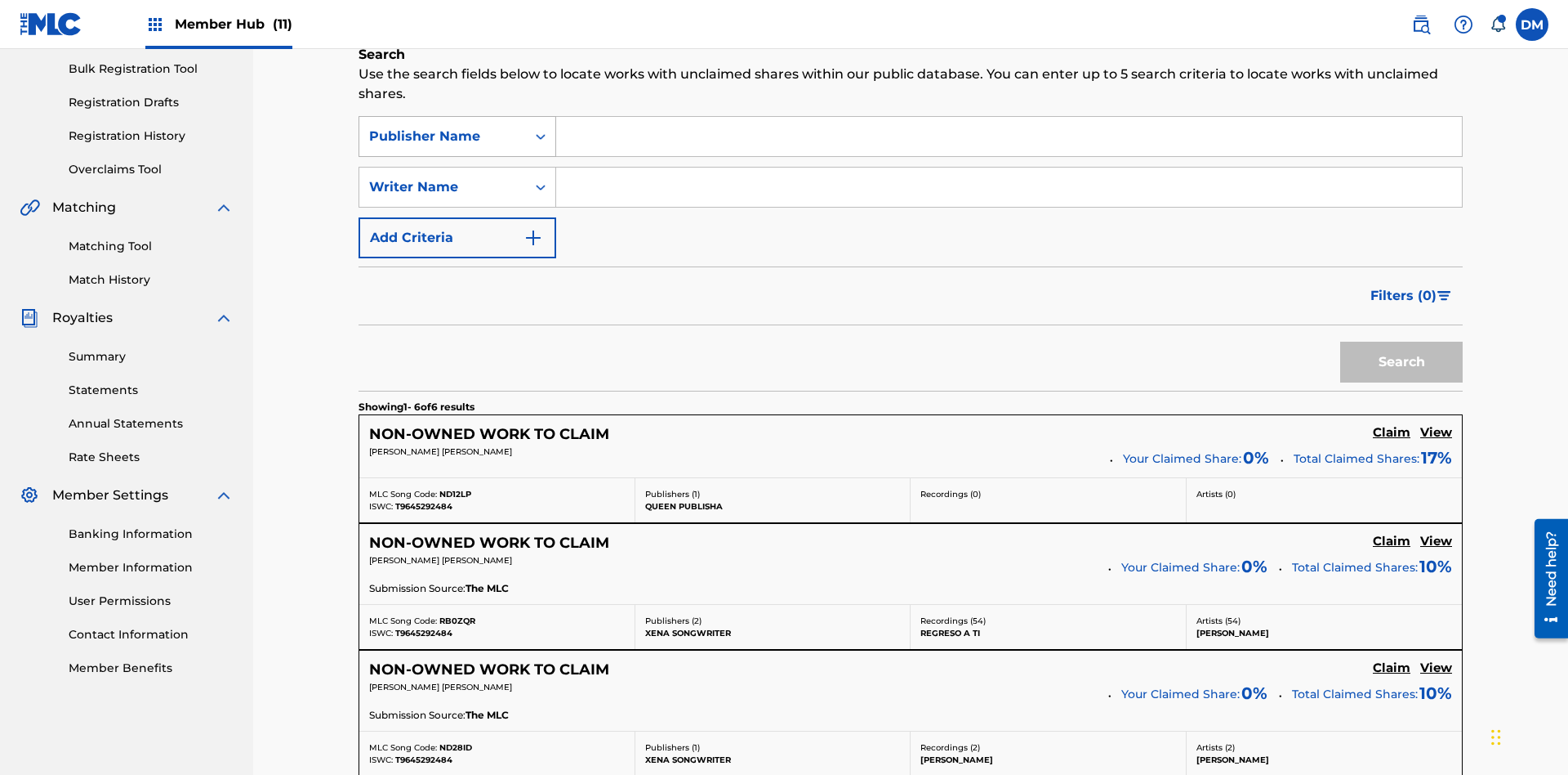
click at [1009, 118] on input "Search Form" at bounding box center [1009, 136] width 906 height 40
click at [1401, 342] on button "Search" at bounding box center [1401, 362] width 123 height 41
click at [1009, 118] on input "Xena Songwriter" at bounding box center [1009, 136] width 906 height 40
click at [443, 127] on div "Publisher Name" at bounding box center [443, 136] width 147 height 20
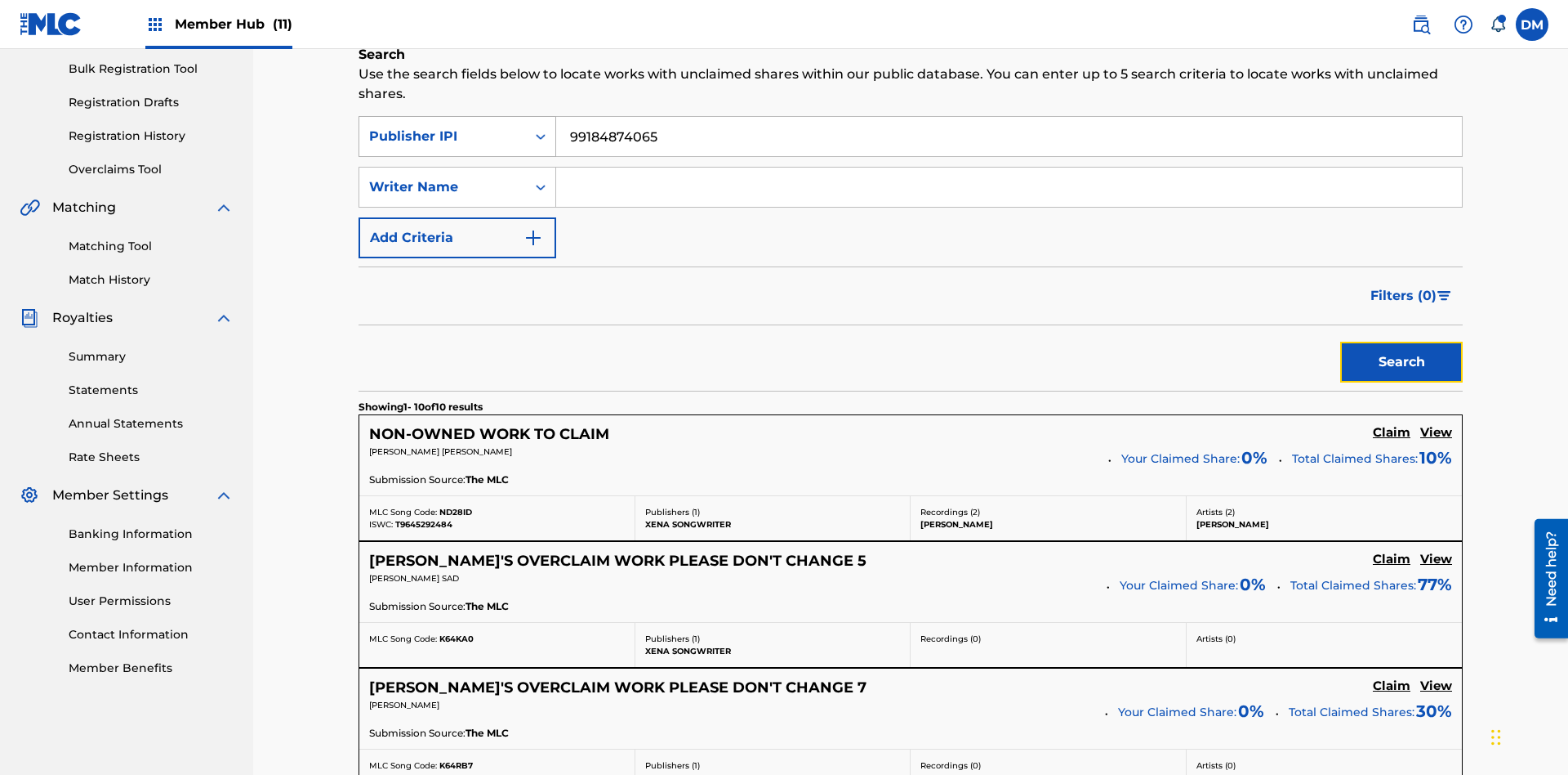
click at [1401, 342] on button "Search" at bounding box center [1401, 362] width 123 height 41
click at [1009, 118] on input "99184874065" at bounding box center [1009, 136] width 906 height 40
click at [443, 127] on div "Publisher IPI" at bounding box center [443, 136] width 147 height 20
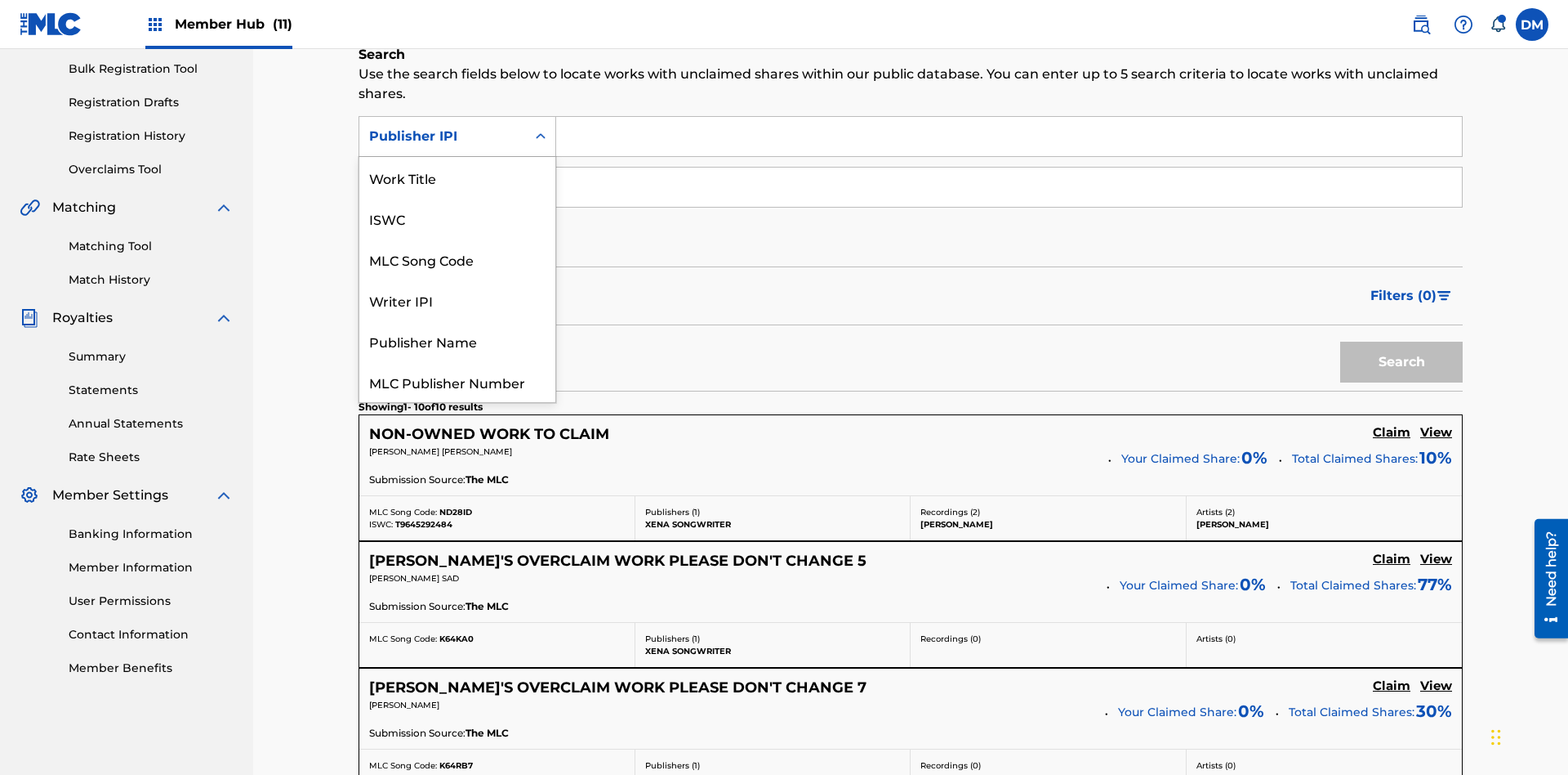
click at [457, 361] on div "MLC Publisher Number" at bounding box center [457, 381] width 196 height 41
click at [1401, 342] on button "Search" at bounding box center [1401, 362] width 123 height 41
click at [457, 217] on button "Add Criteria" at bounding box center [457, 237] width 198 height 41
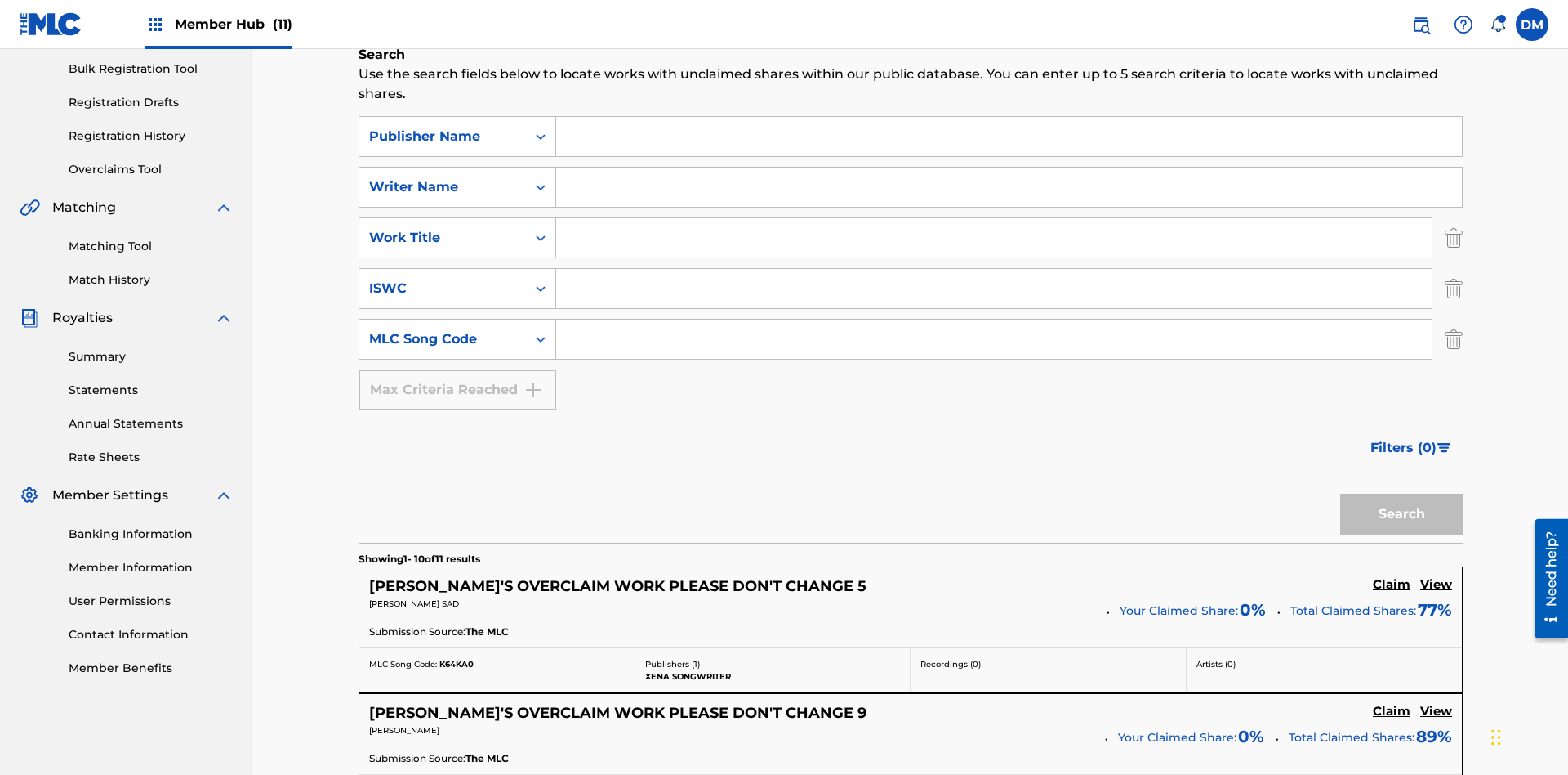
click at [443, 177] on div "Writer Name" at bounding box center [443, 187] width 147 height 20
click at [1009, 118] on input "Search Form" at bounding box center [1009, 136] width 906 height 40
type input "Xena Songwriter"
click at [994, 218] on input "Search Form" at bounding box center [994, 238] width 875 height 40
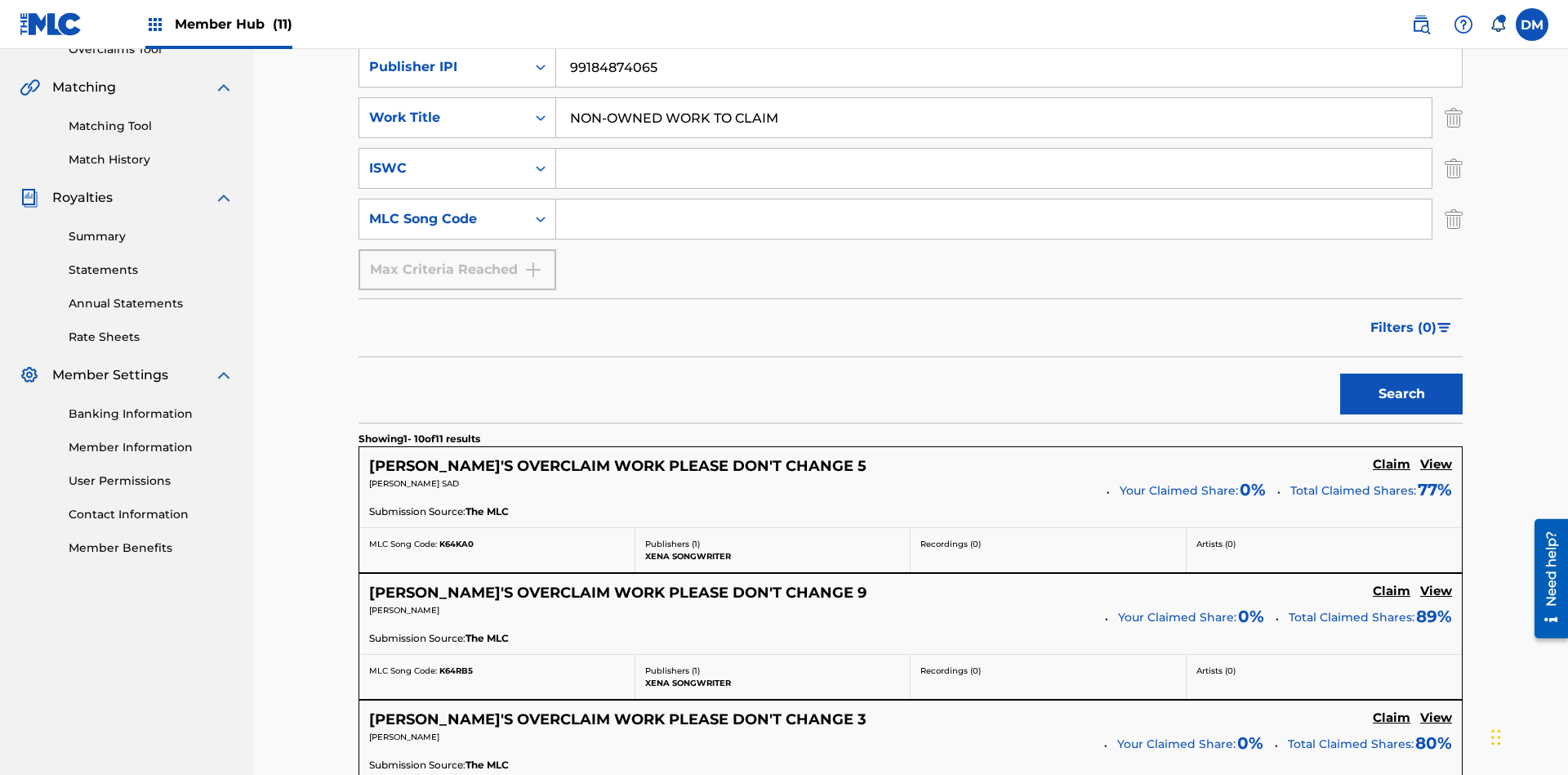
type input "NON-OWNED WORK TO CLAIM"
click at [994, 148] on input "Search Form" at bounding box center [994, 168] width 875 height 40
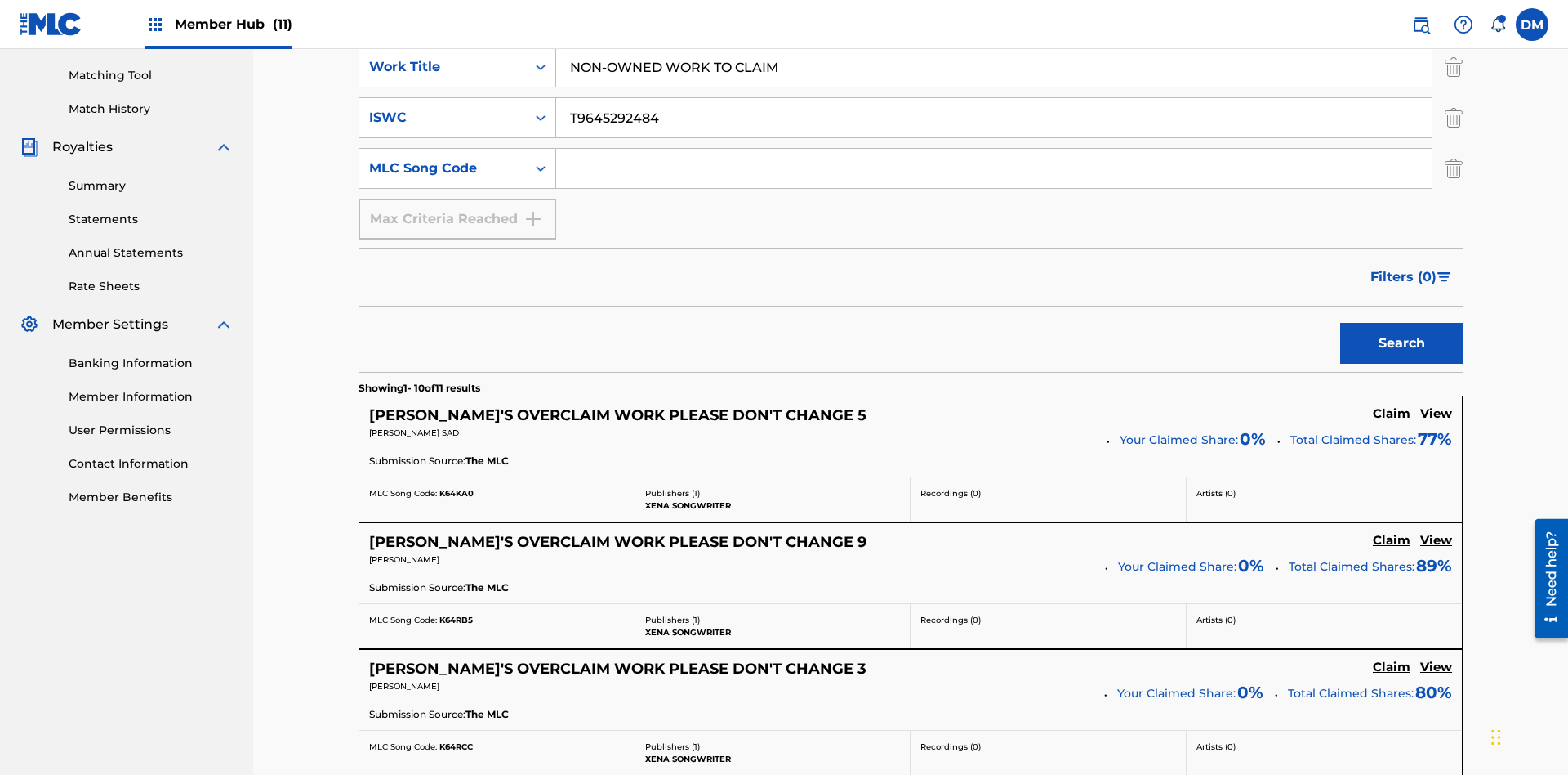
type input "T9645292484"
click at [994, 148] on input "Search Form" at bounding box center [994, 168] width 875 height 40
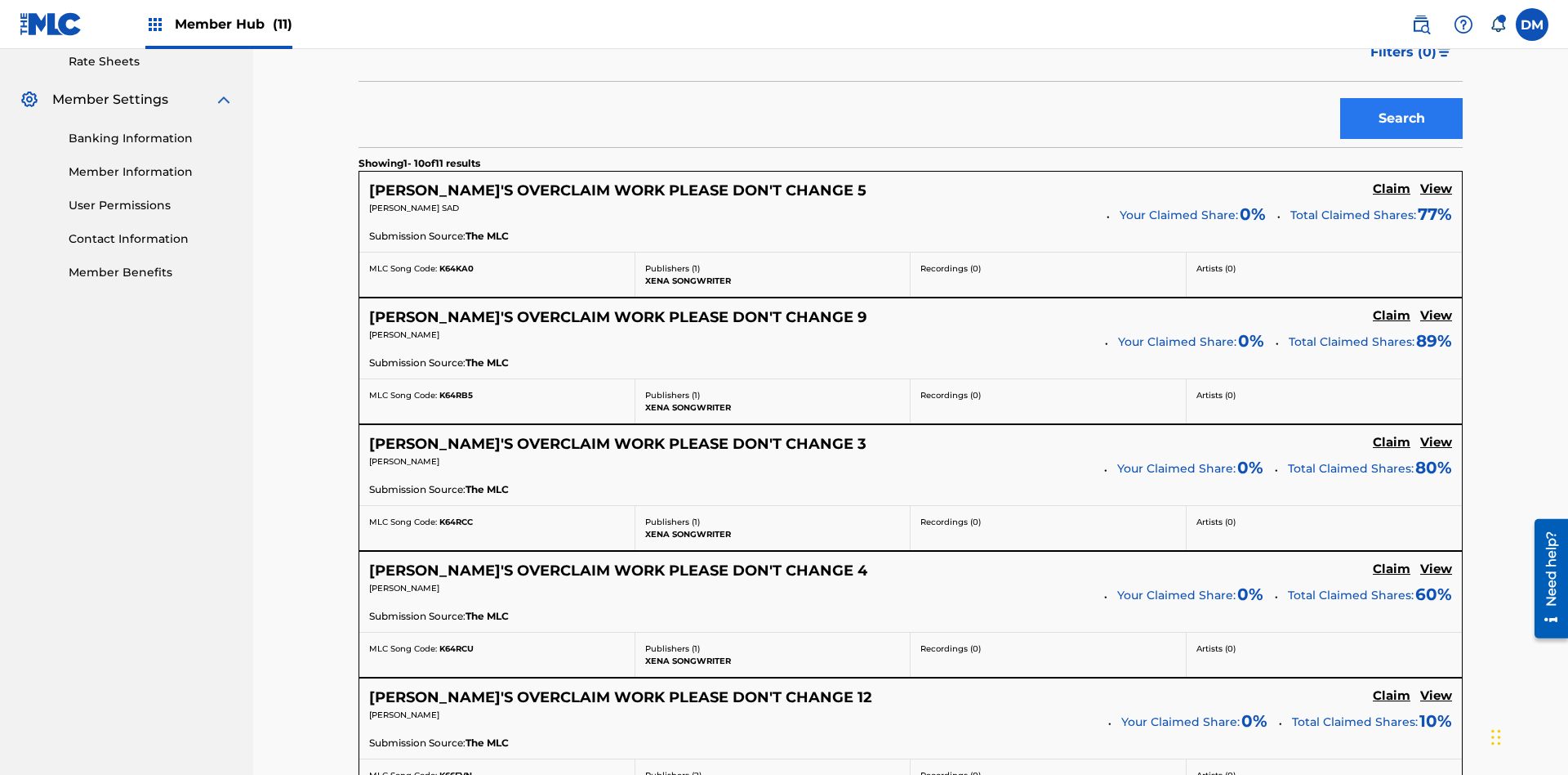
type input "RB0ZQR"
click at [1401, 119] on button "Search" at bounding box center [1401, 118] width 123 height 41
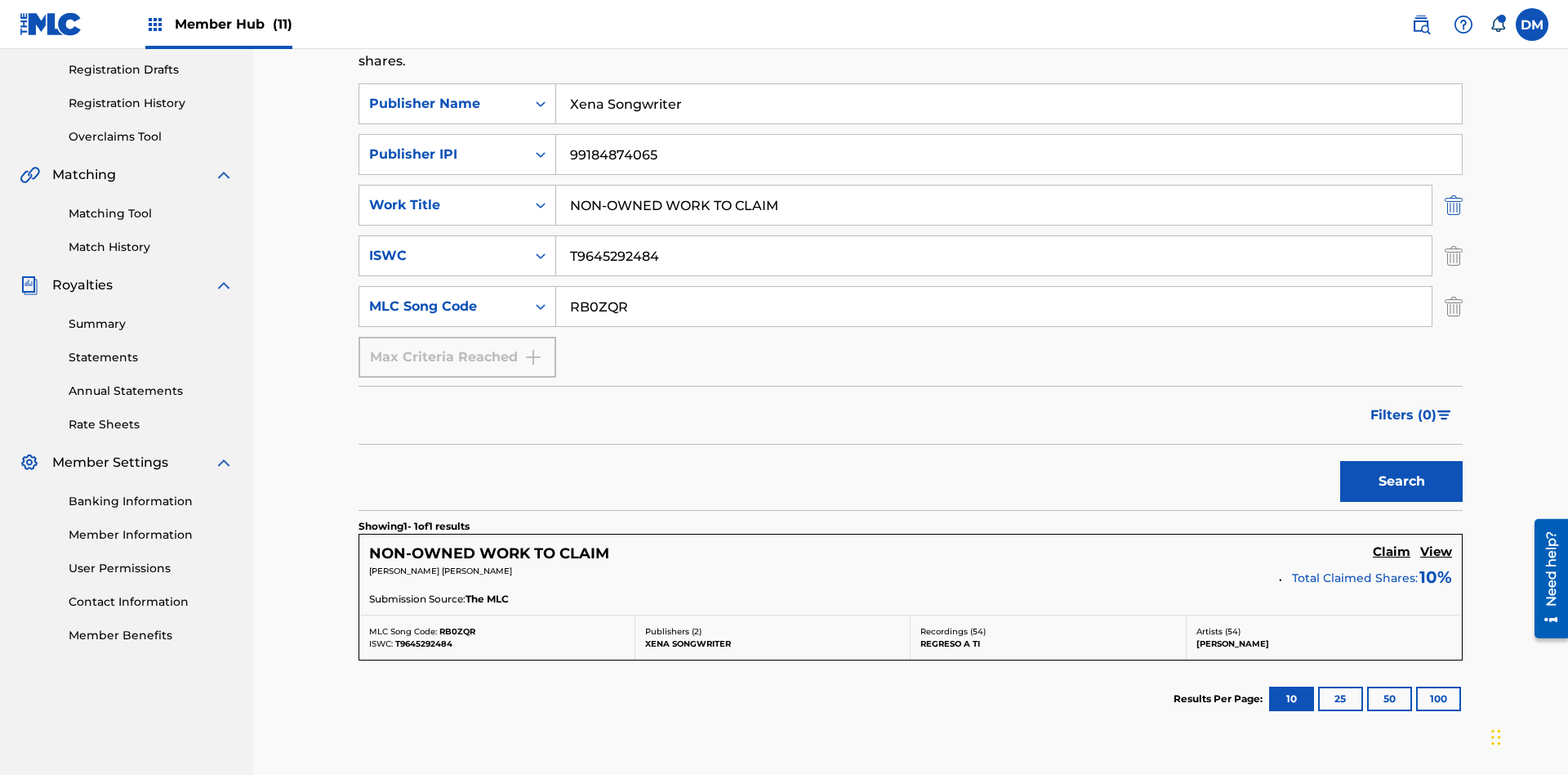
click at [1453, 185] on img "Search Form" at bounding box center [1453, 205] width 18 height 41
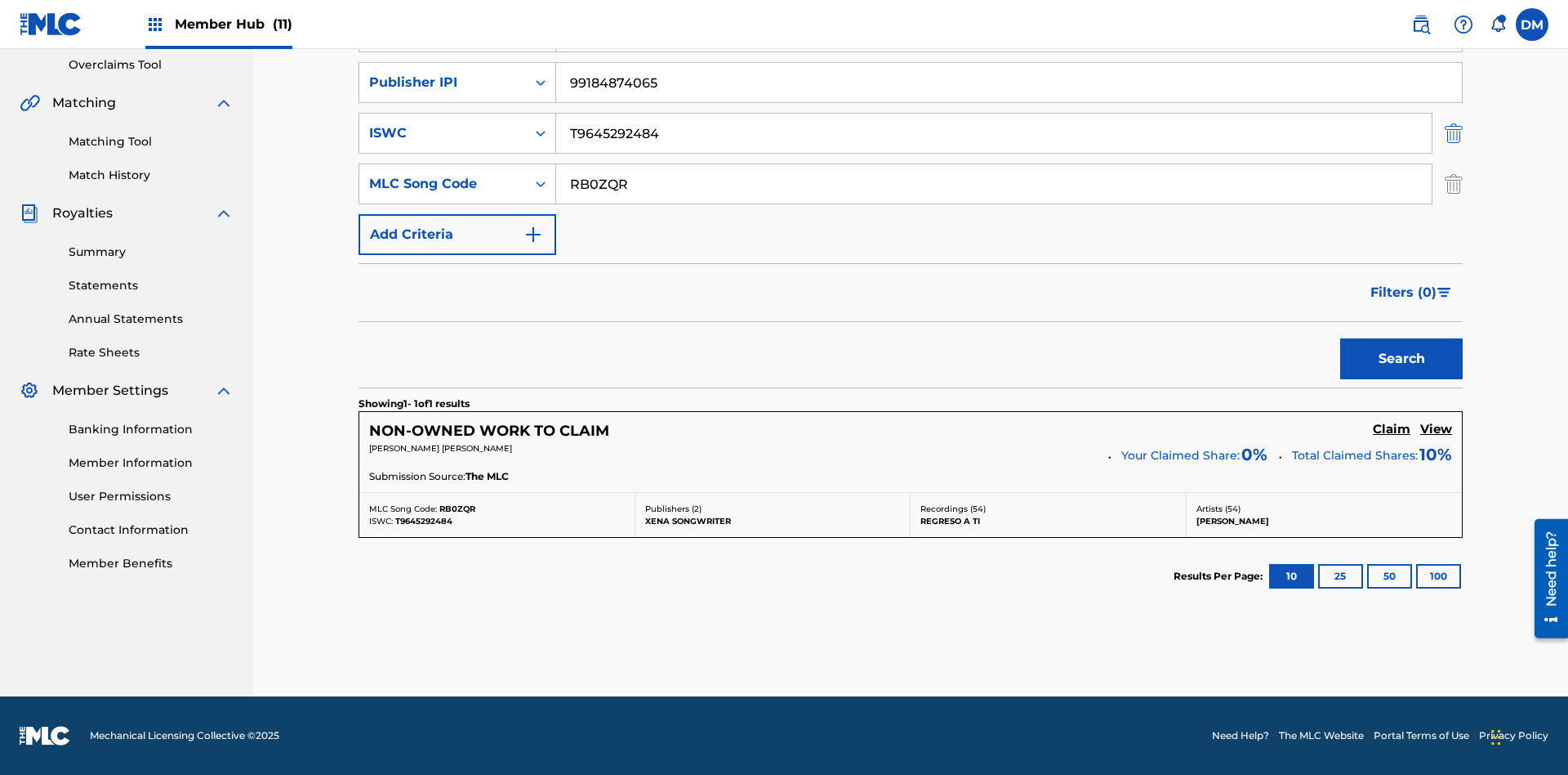
click at [1453, 133] on img "Search Form" at bounding box center [1453, 132] width 18 height 41
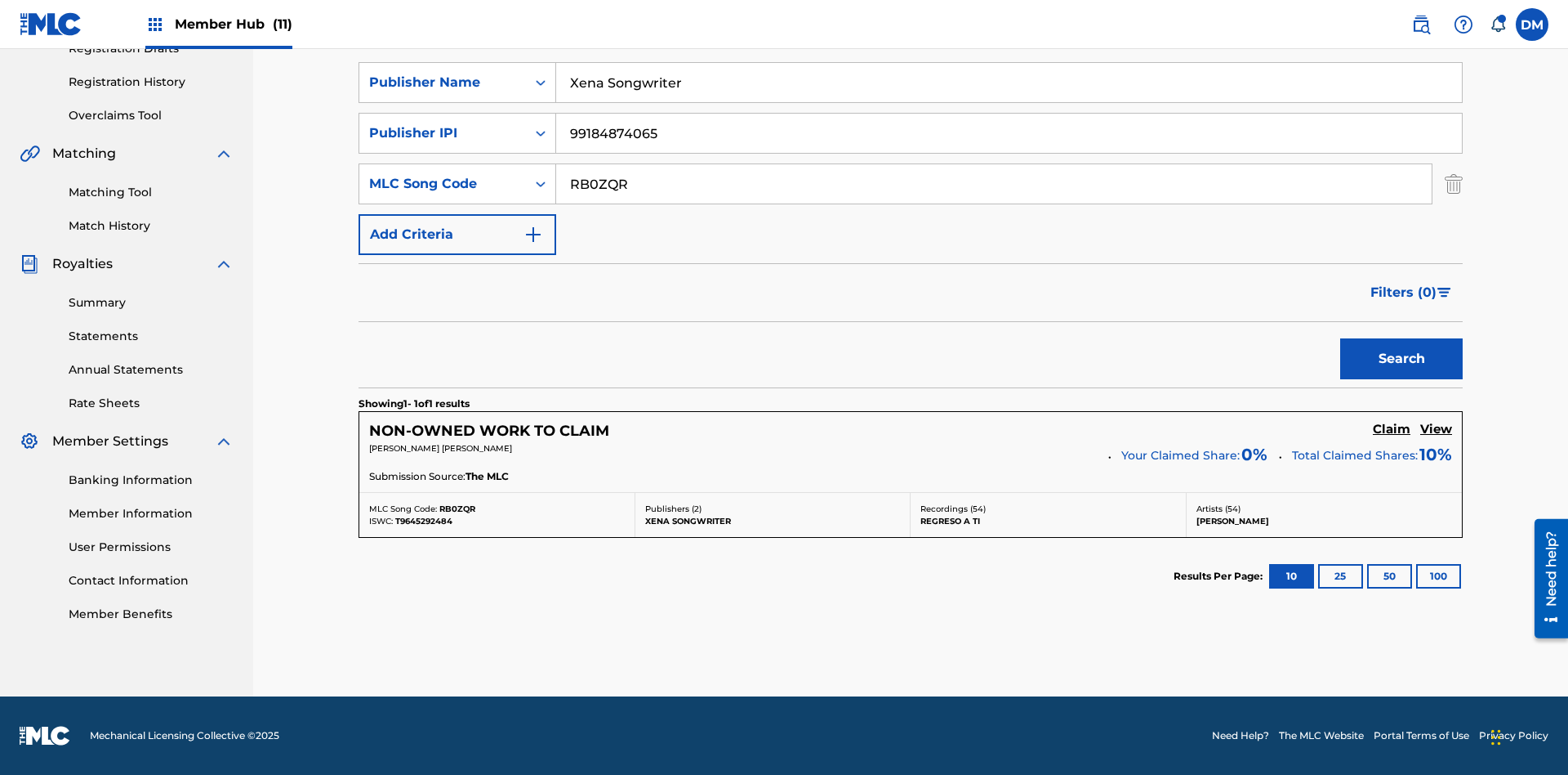
click at [994, 184] on input "RB0ZQR" at bounding box center [994, 184] width 875 height 40
click at [1009, 102] on input "Xena Songwriter" at bounding box center [1009, 83] width 906 height 40
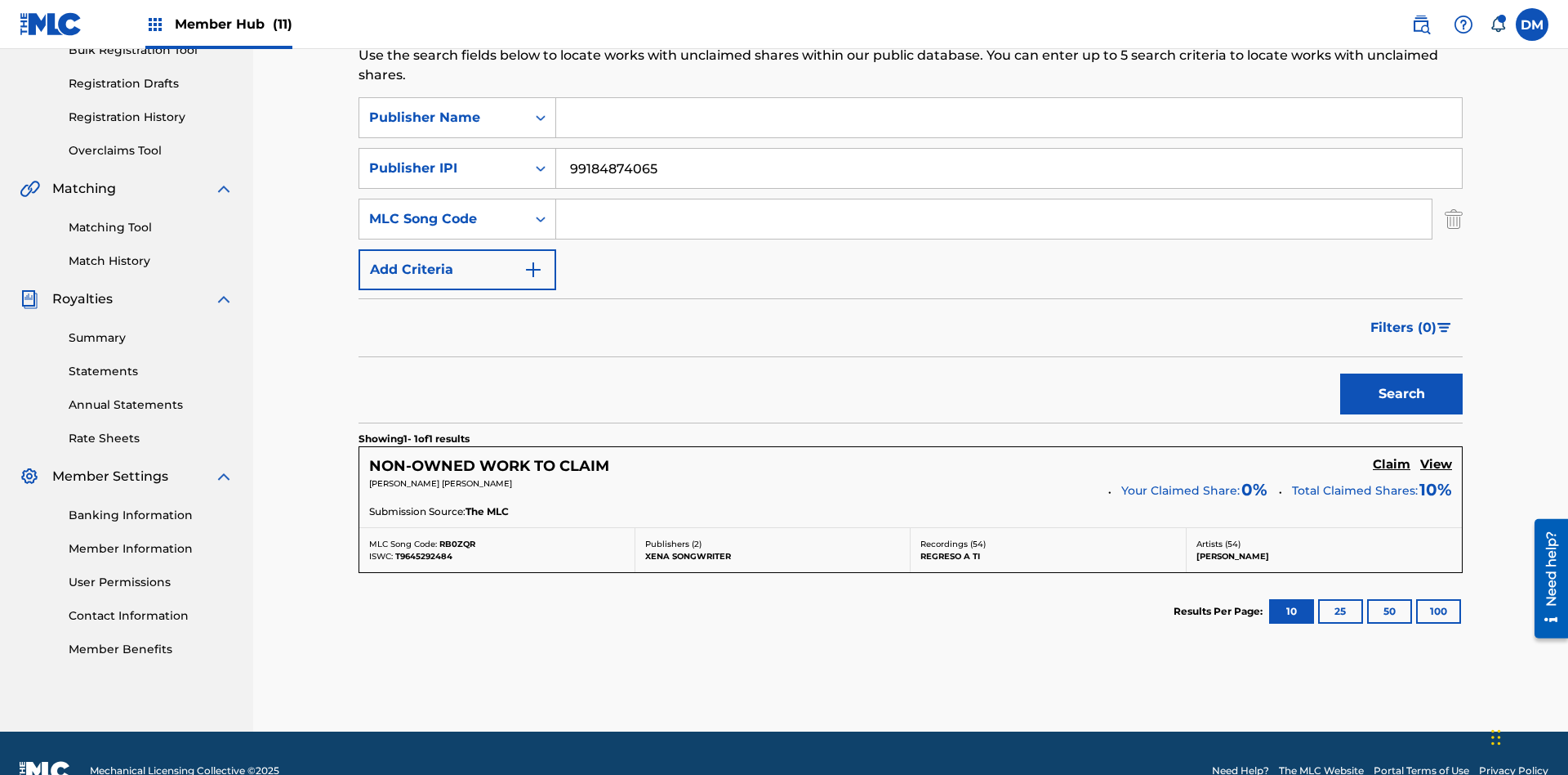
click at [1009, 148] on input "99184874065" at bounding box center [1009, 168] width 906 height 40
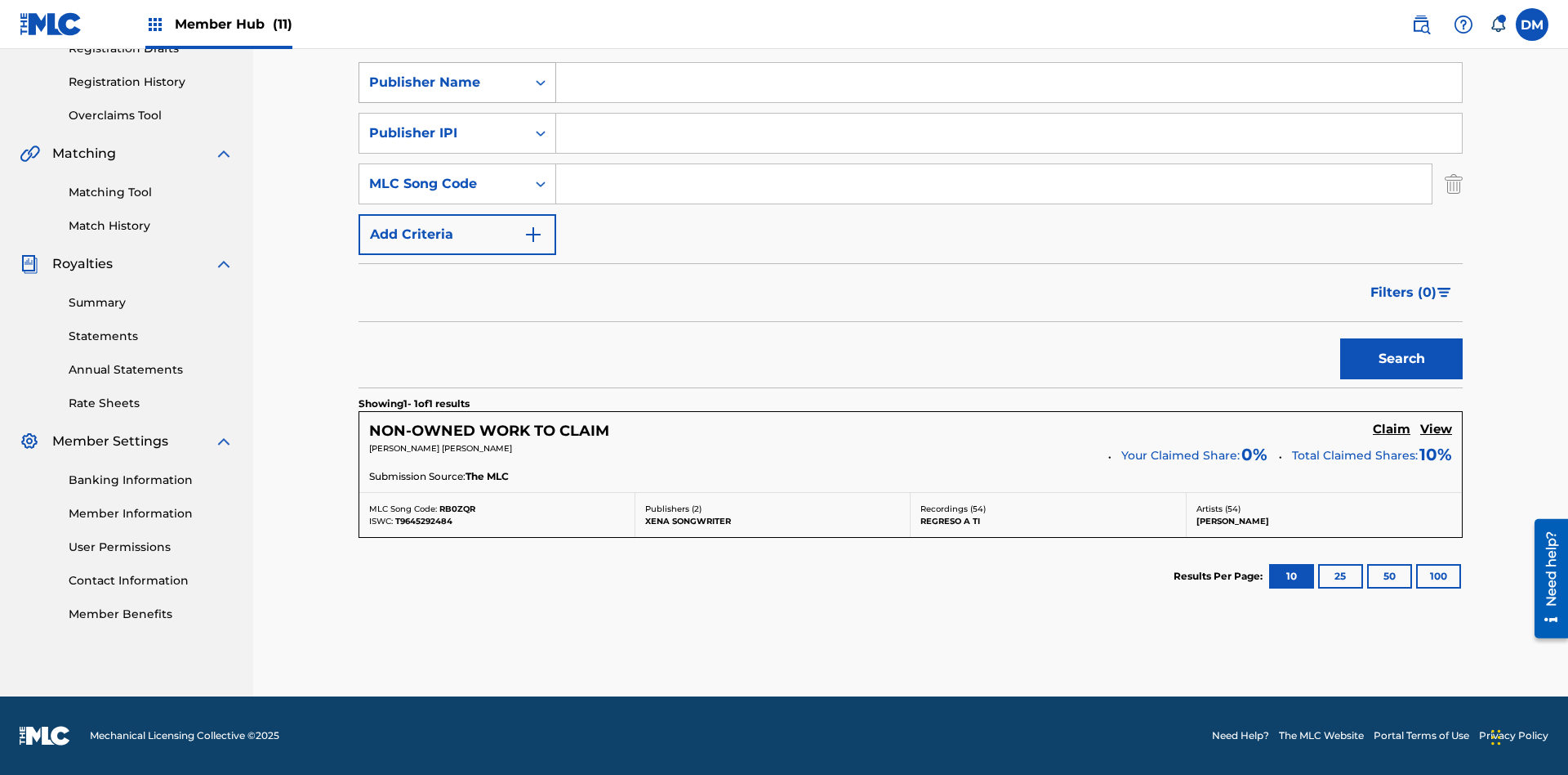
click at [443, 92] on div "Publisher Name" at bounding box center [443, 83] width 147 height 20
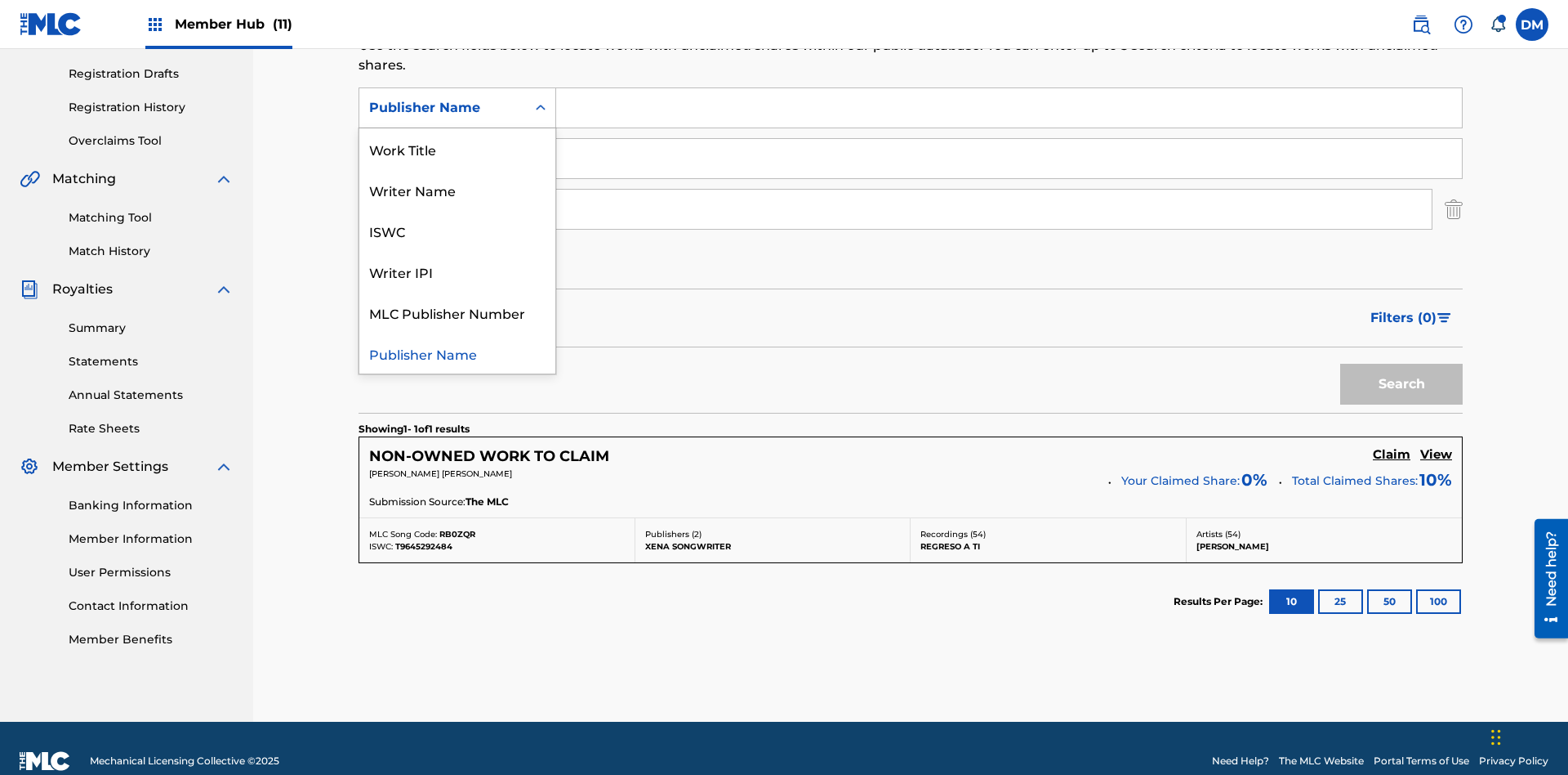
click at [457, 271] on div "Writer IPI" at bounding box center [457, 271] width 196 height 41
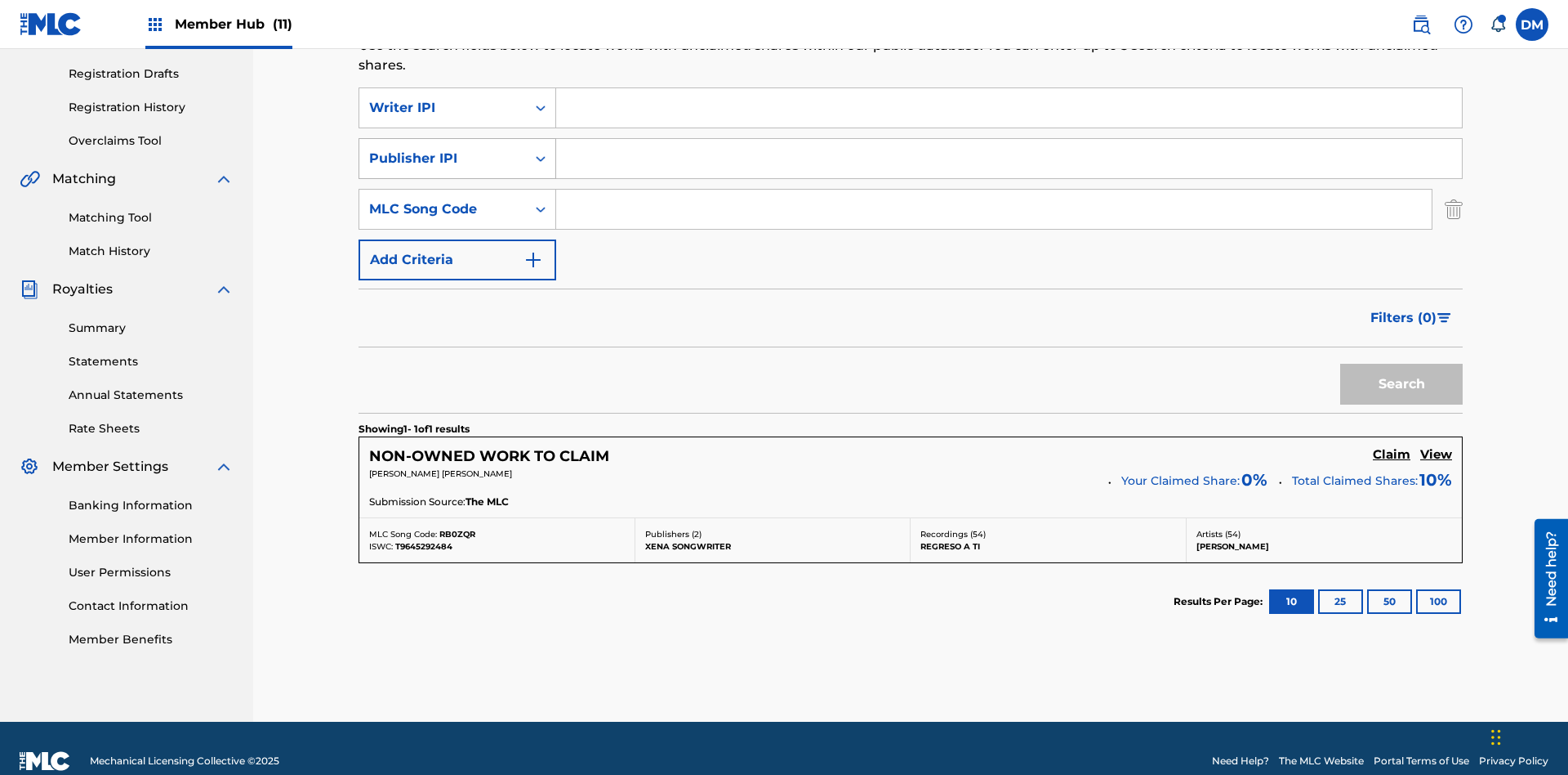
click at [443, 148] on div "Publisher IPI" at bounding box center [443, 158] width 147 height 20
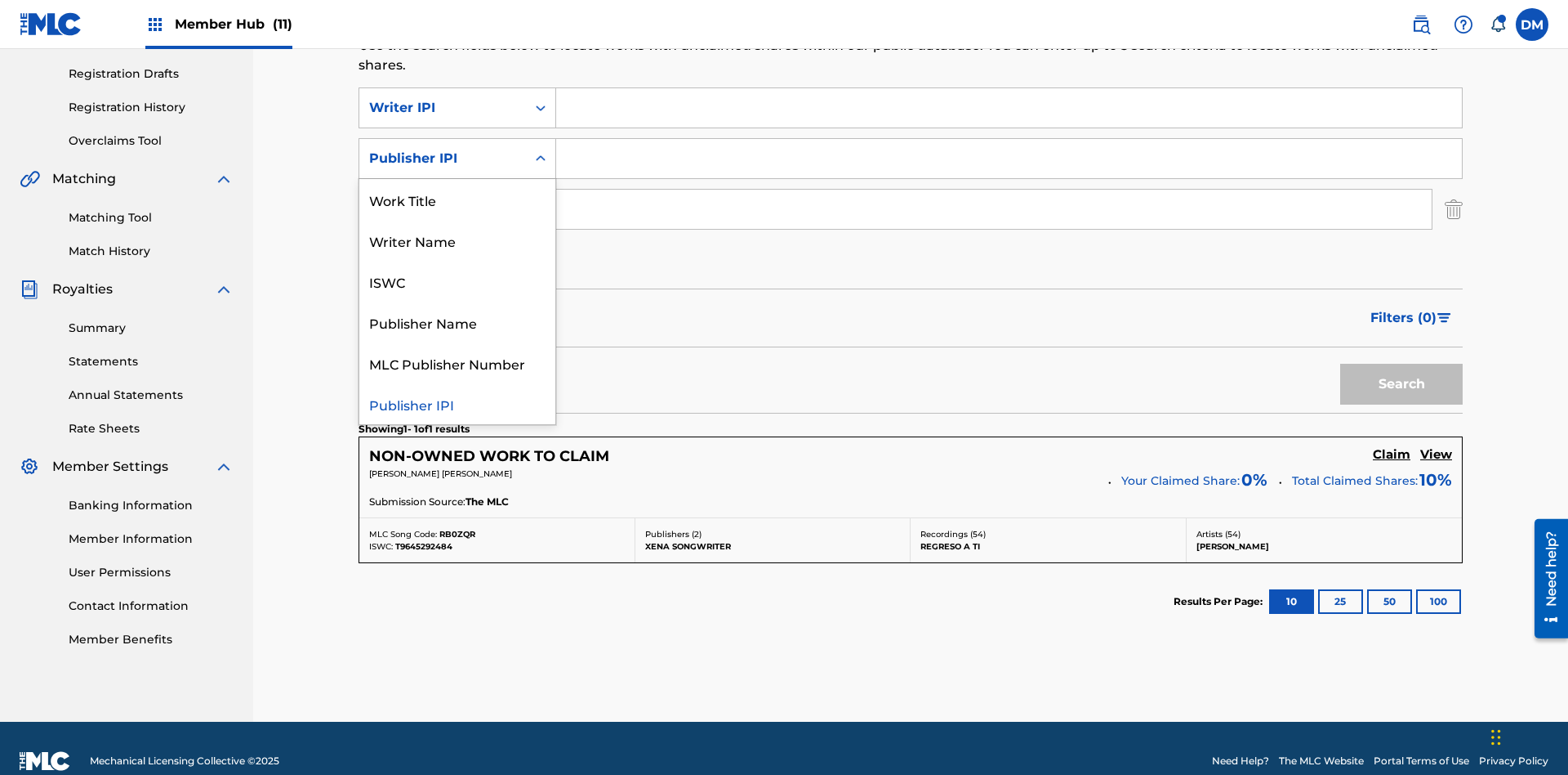
scroll to position [293, 0]
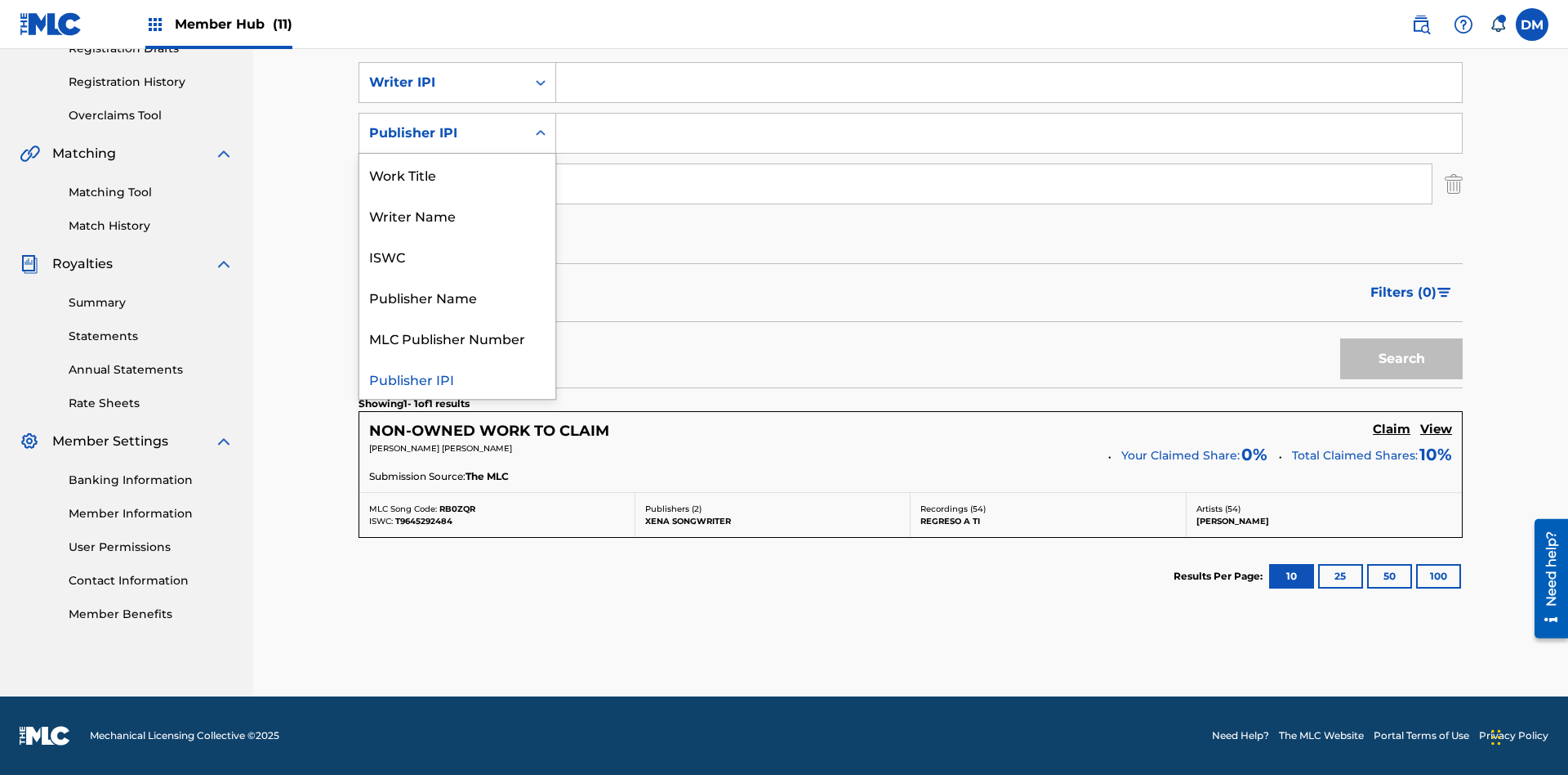
click at [457, 337] on div "MLC Publisher Number" at bounding box center [457, 337] width 196 height 41
click at [443, 184] on div "MLC Song Code" at bounding box center [443, 184] width 147 height 20
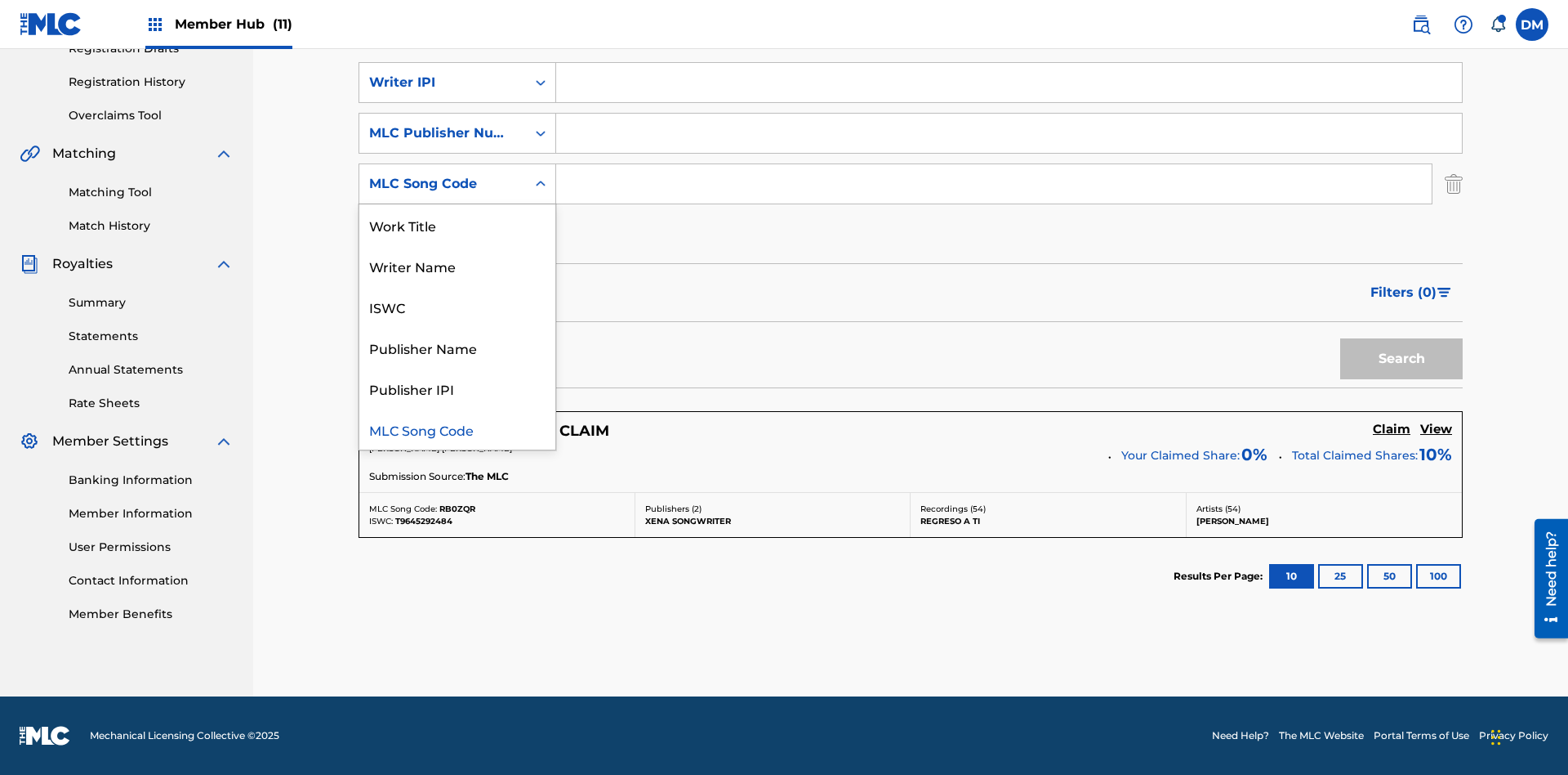
click at [457, 266] on div "Writer Name" at bounding box center [457, 265] width 196 height 41
click at [1009, 102] on input "Search Form" at bounding box center [1009, 83] width 906 height 40
type input "00369275519"
click at [1009, 133] on input "Search Form" at bounding box center [1009, 133] width 906 height 40
type input "P077WM"
